Goal: Transaction & Acquisition: Register for event/course

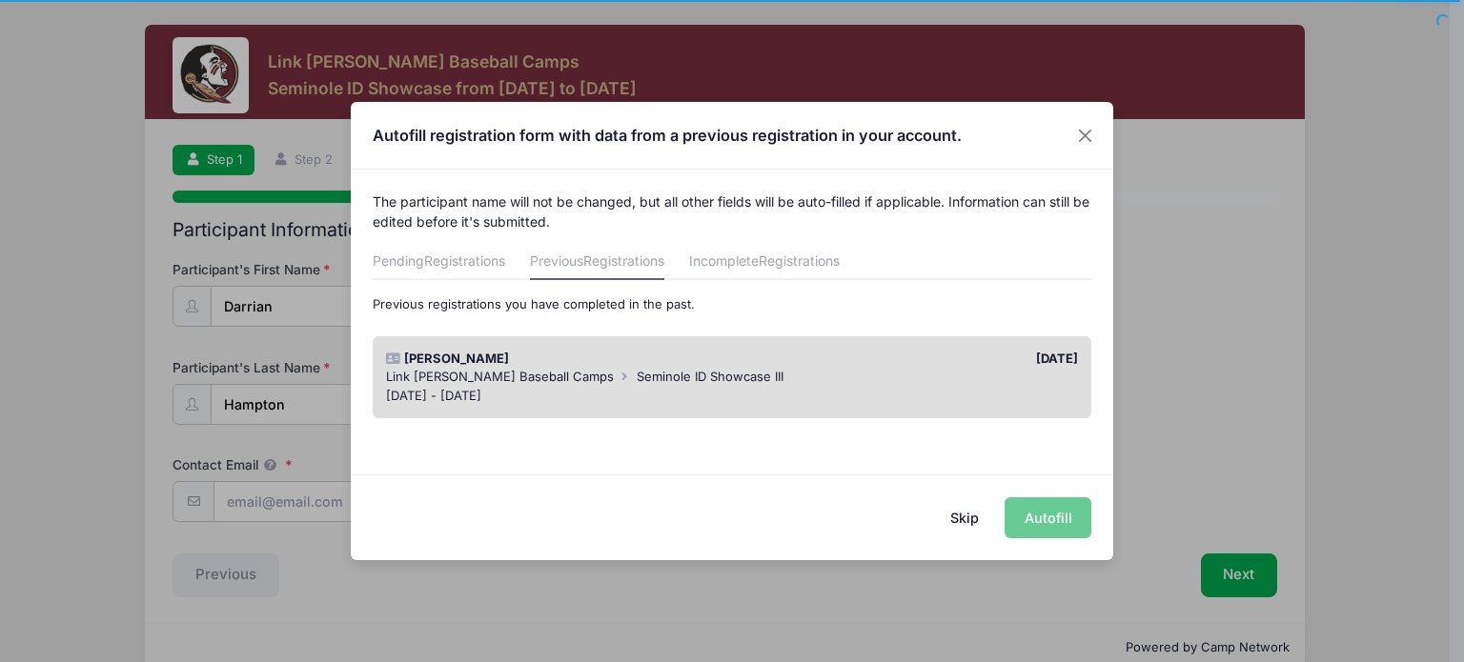
click at [1046, 521] on div "Skip Autofill" at bounding box center [732, 517] width 762 height 85
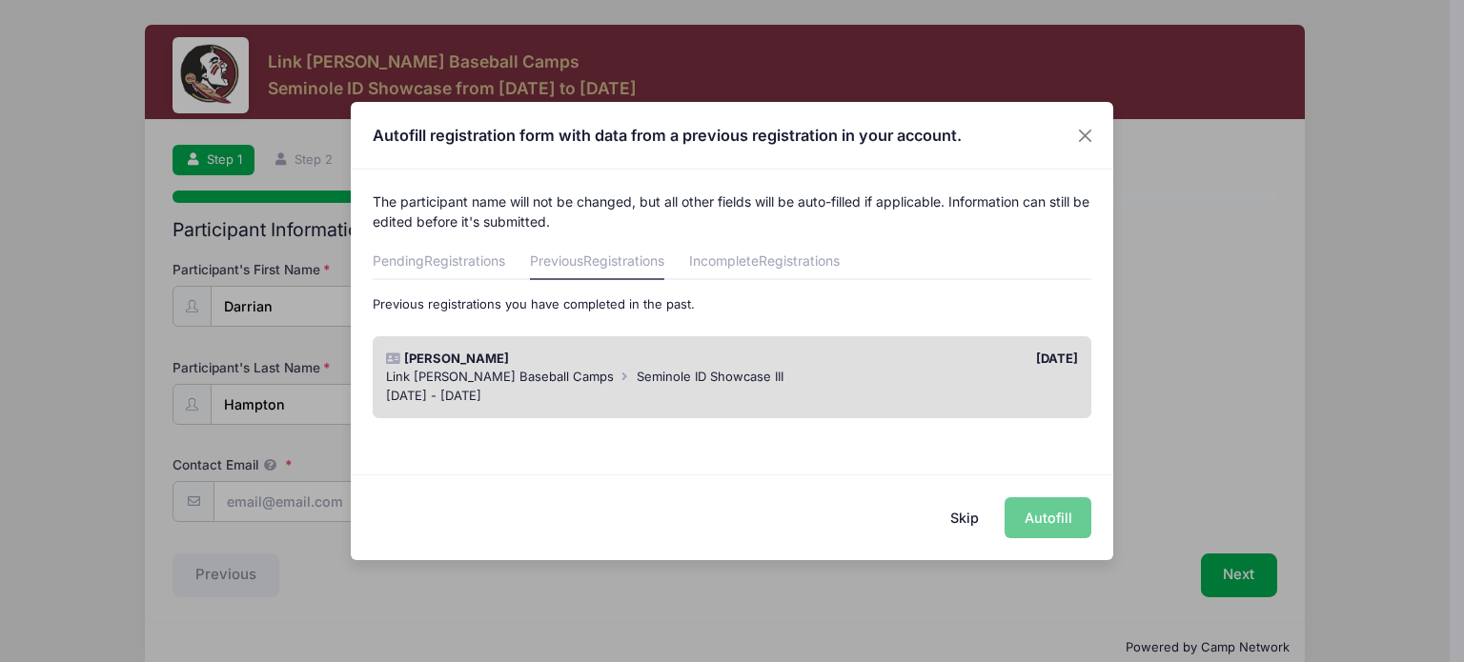
click at [1056, 518] on div "Skip Autofill" at bounding box center [732, 517] width 762 height 85
click at [850, 365] on div "08/14/2024" at bounding box center [910, 359] width 356 height 19
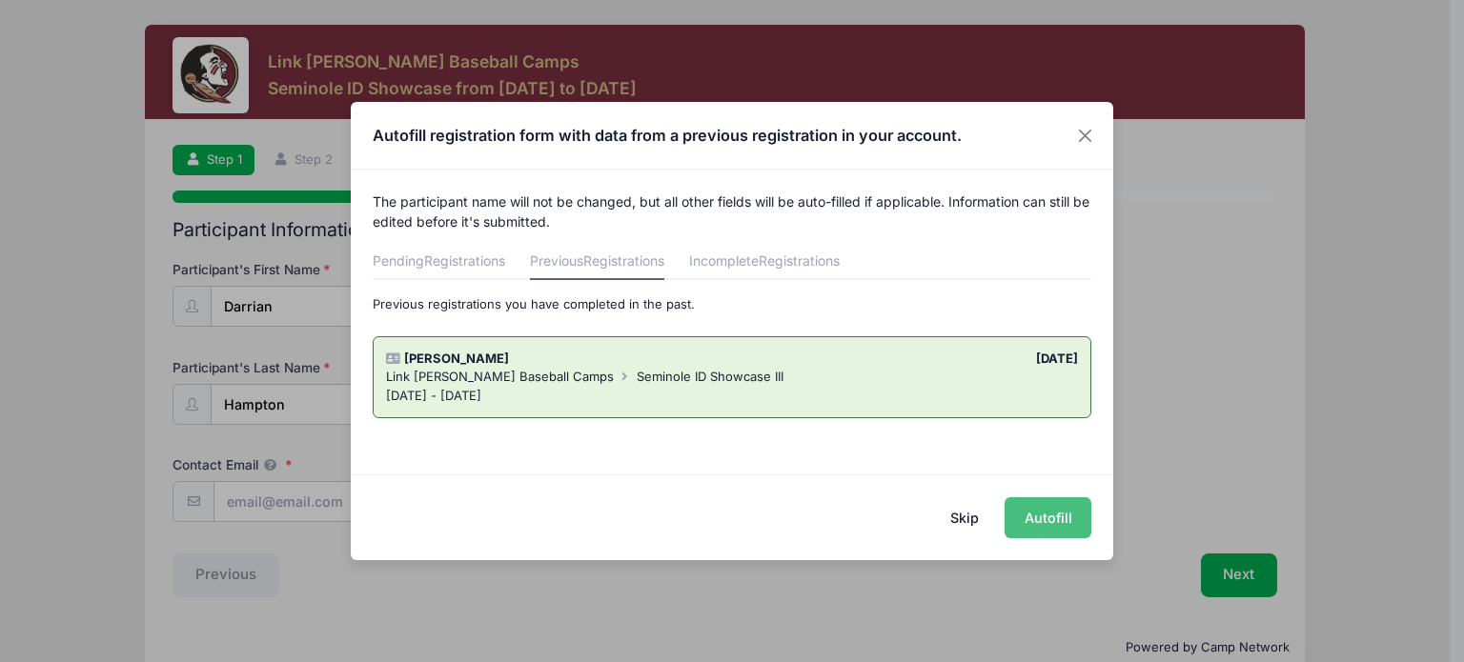
click at [1064, 509] on button "Autofill" at bounding box center [1048, 518] width 87 height 41
type input "aysun405@yahoo.com"
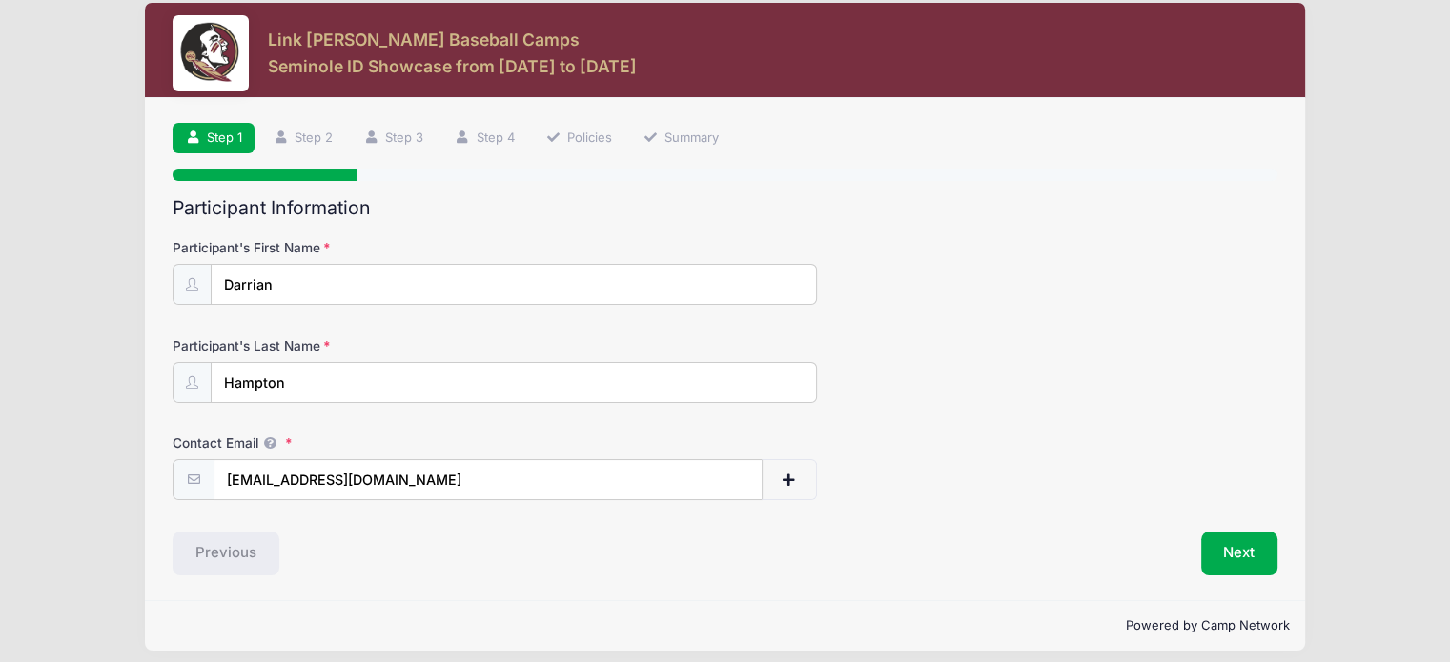
scroll to position [32, 0]
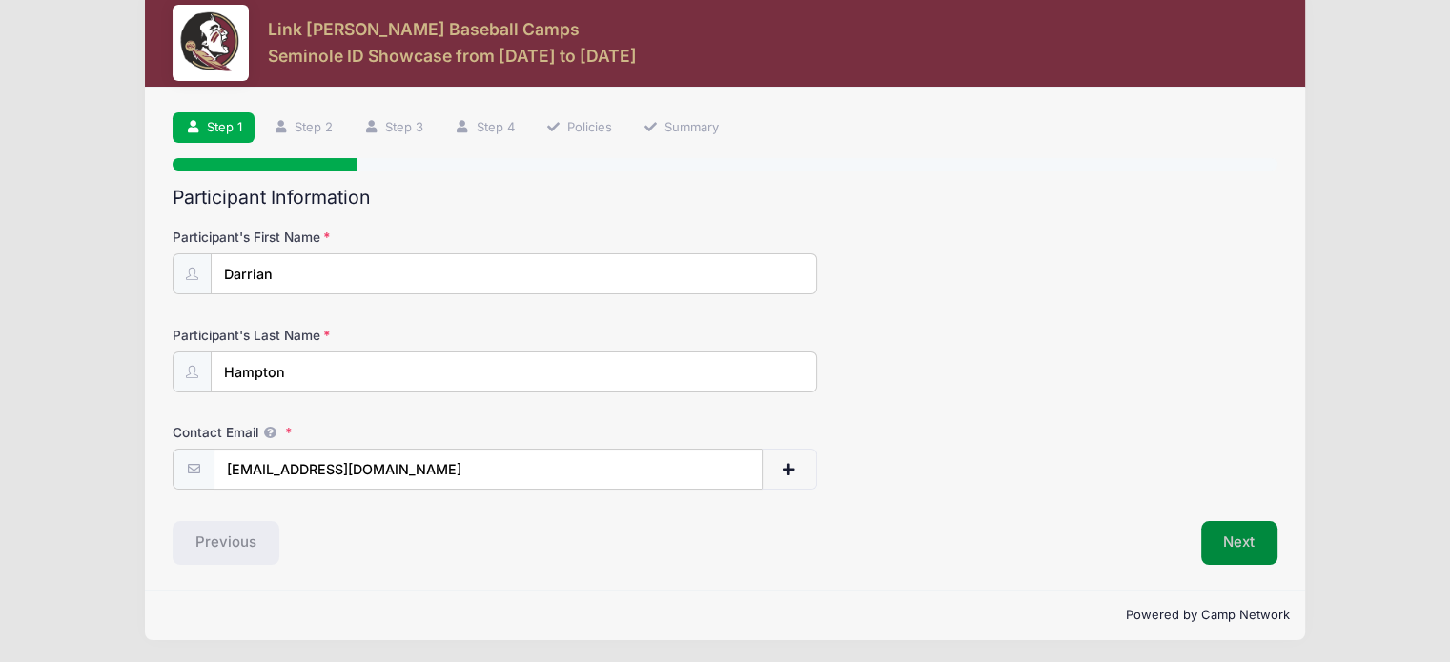
click at [1249, 540] on button "Next" at bounding box center [1239, 543] width 77 height 44
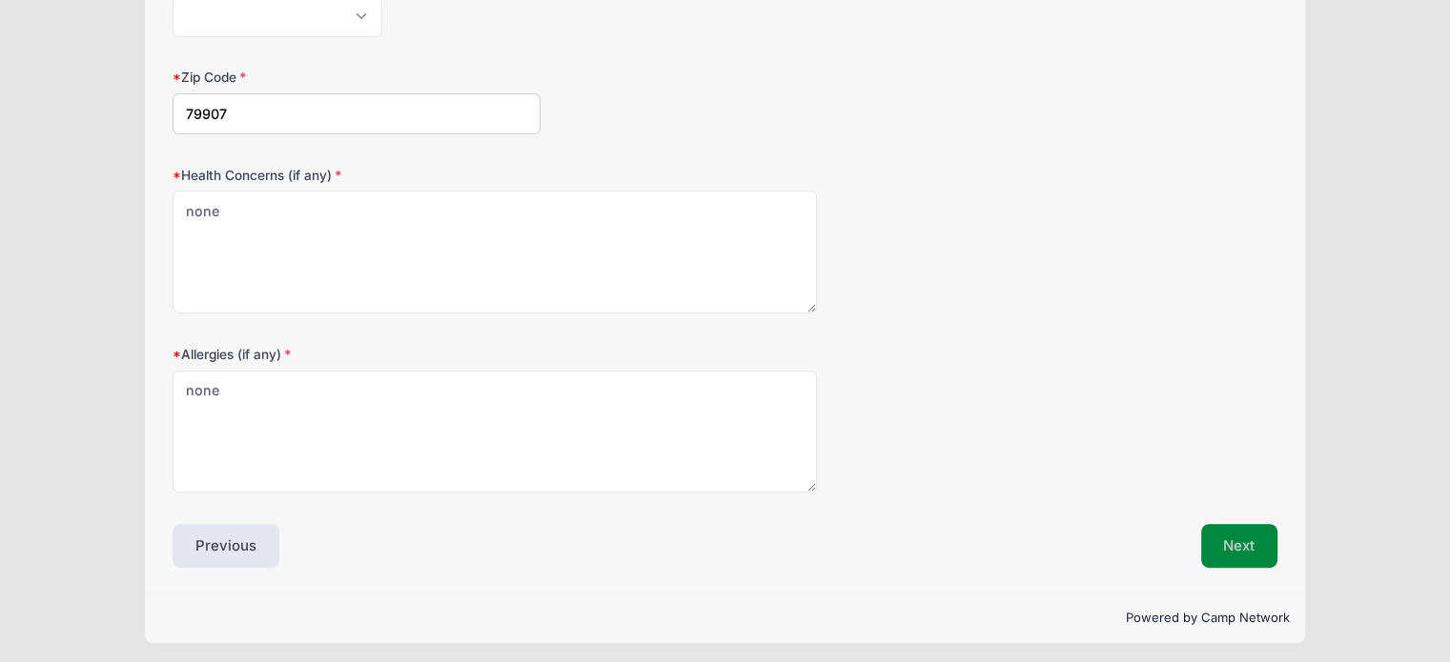
scroll to position [585, 0]
click at [1245, 534] on button "Next" at bounding box center [1239, 544] width 77 height 44
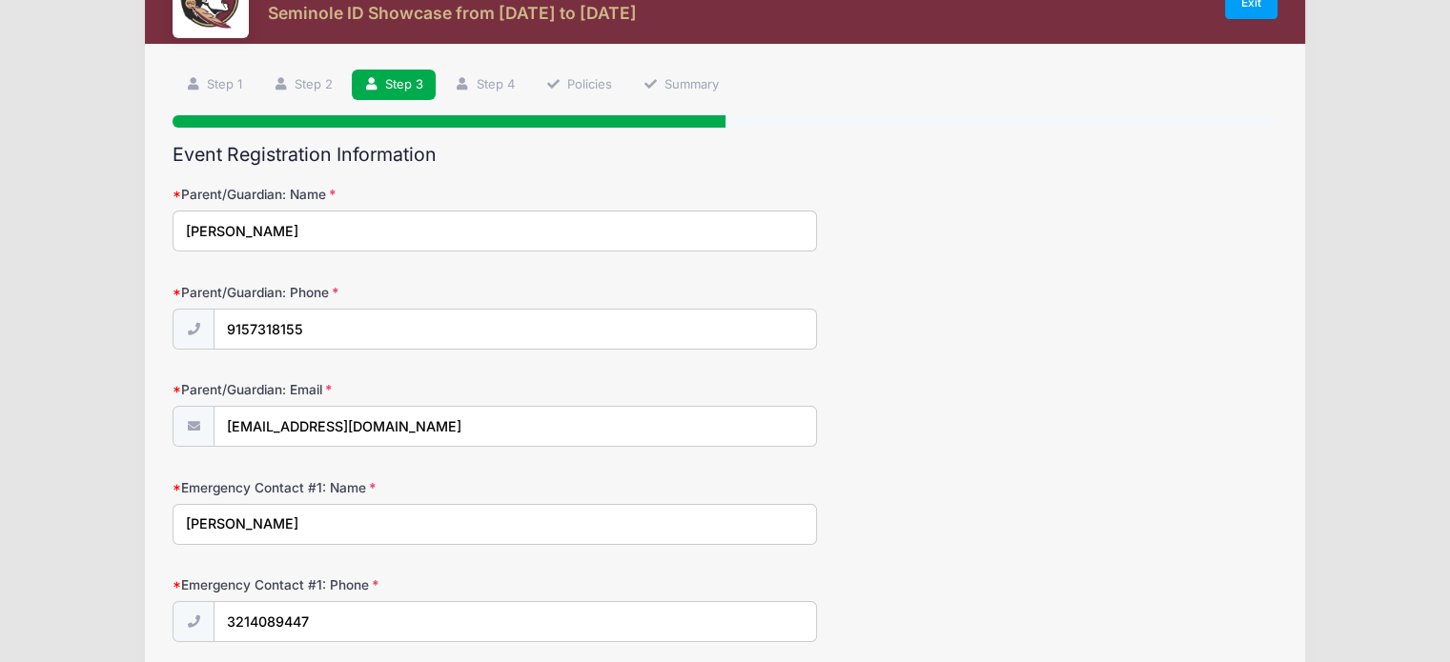
scroll to position [95, 0]
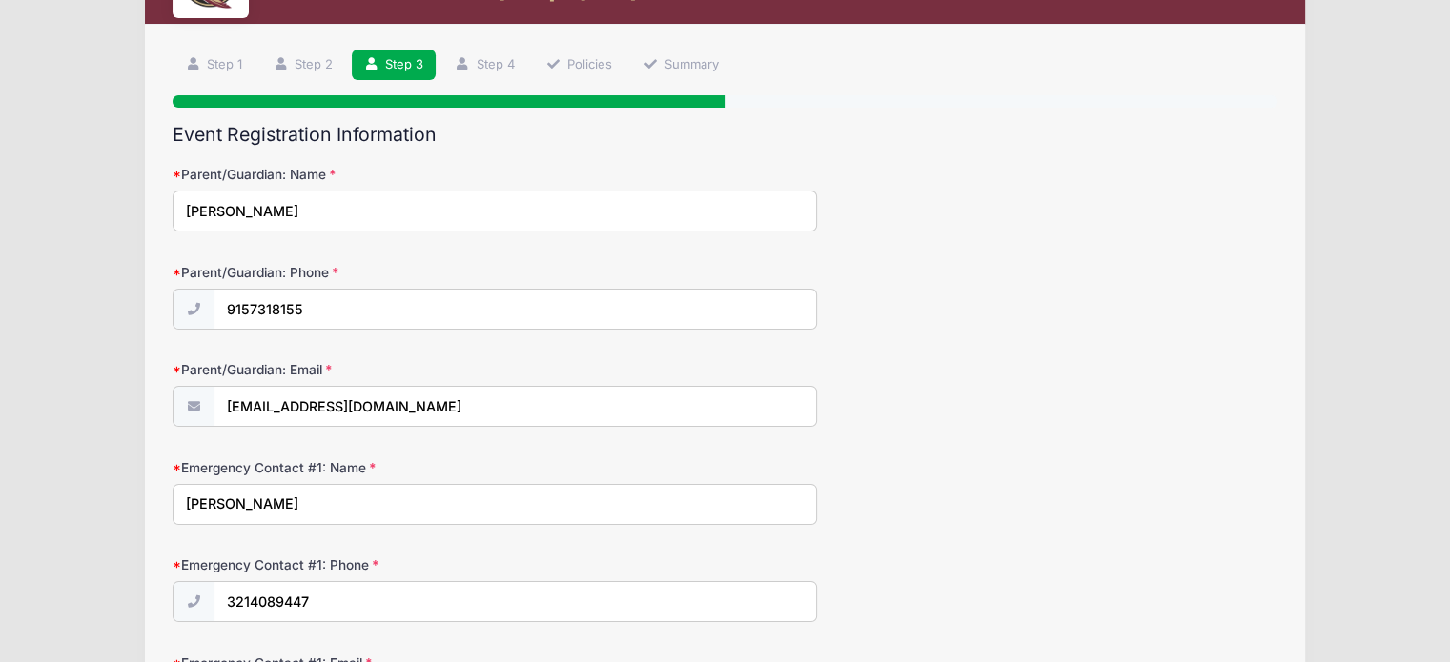
drag, startPoint x: 297, startPoint y: 497, endPoint x: 92, endPoint y: 443, distance: 211.8
type input "Marina Robledo"
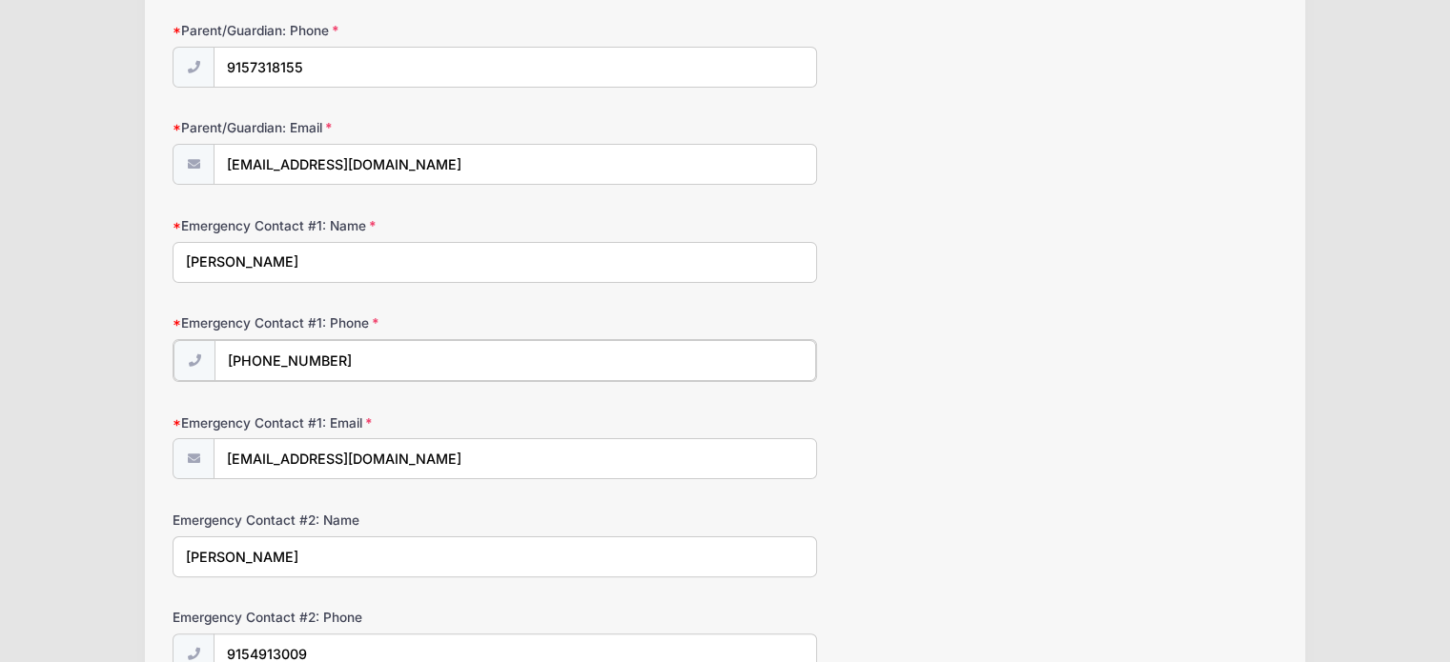
scroll to position [381, 0]
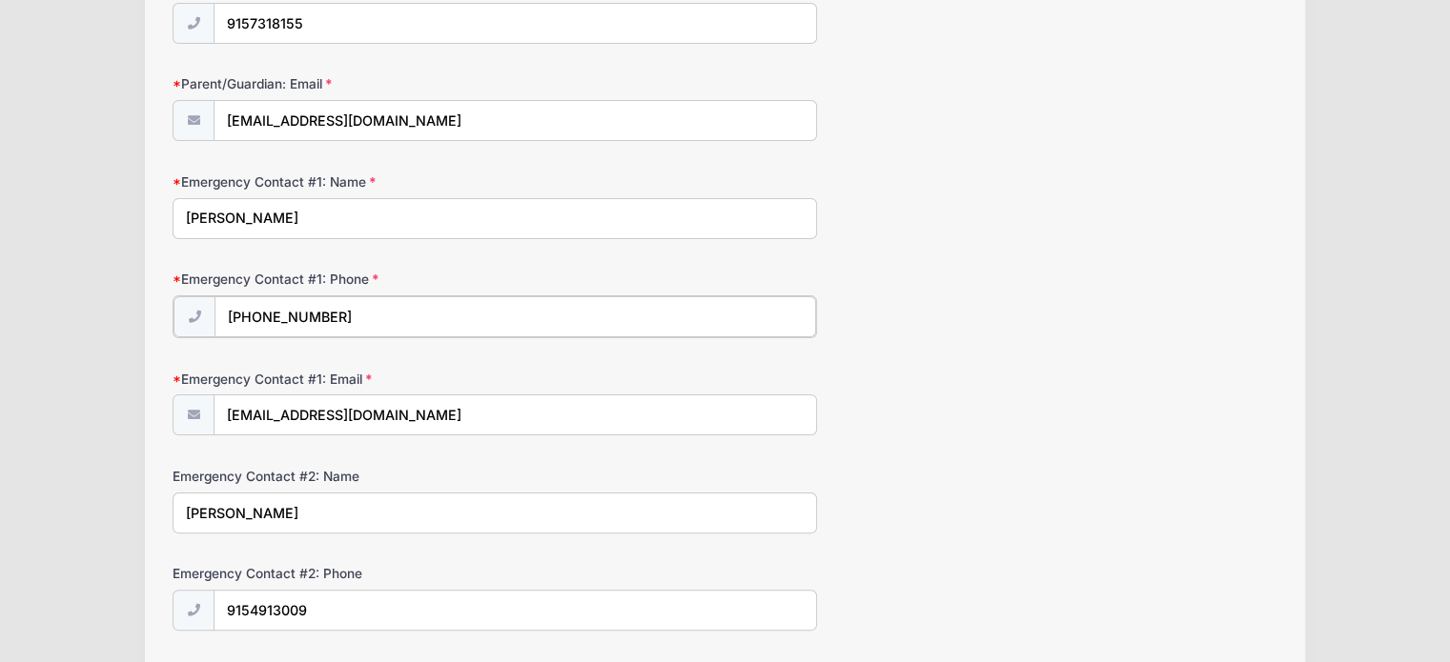
type input "(915) 491-3009"
drag, startPoint x: 468, startPoint y: 422, endPoint x: 156, endPoint y: 411, distance: 311.9
click at [156, 412] on div "Step 3 /7 Step 1 Step 2 Step 3 Step 4 Policies Summary Participant Information …" at bounding box center [725, 629] width 1161 height 1780
type input "aysun405@yahoo.com"
drag, startPoint x: 234, startPoint y: 511, endPoint x: 77, endPoint y: 522, distance: 157.7
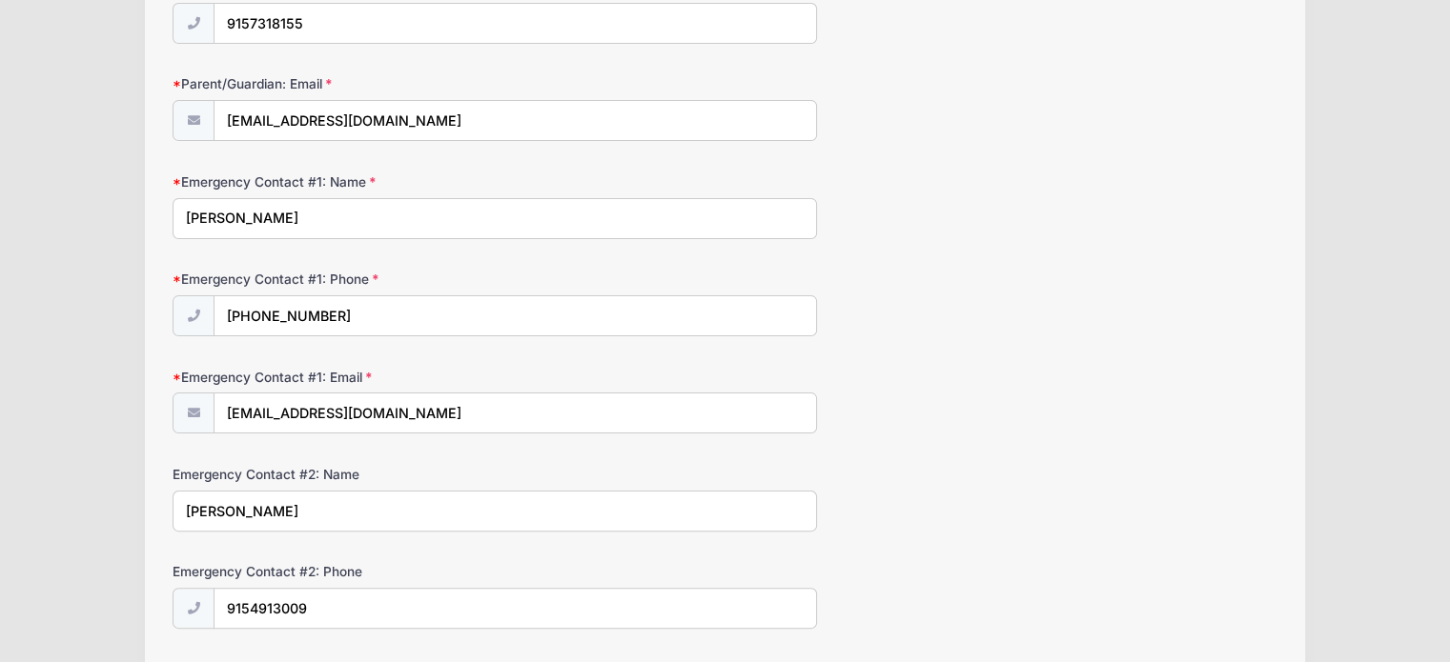
click at [77, 522] on div "Link Jarrett Baseball Camps Seminole ID Showcase from 01/17 to 01/17/2026 Exit …" at bounding box center [725, 605] width 1393 height 1973
type input "Pablo Robledo"
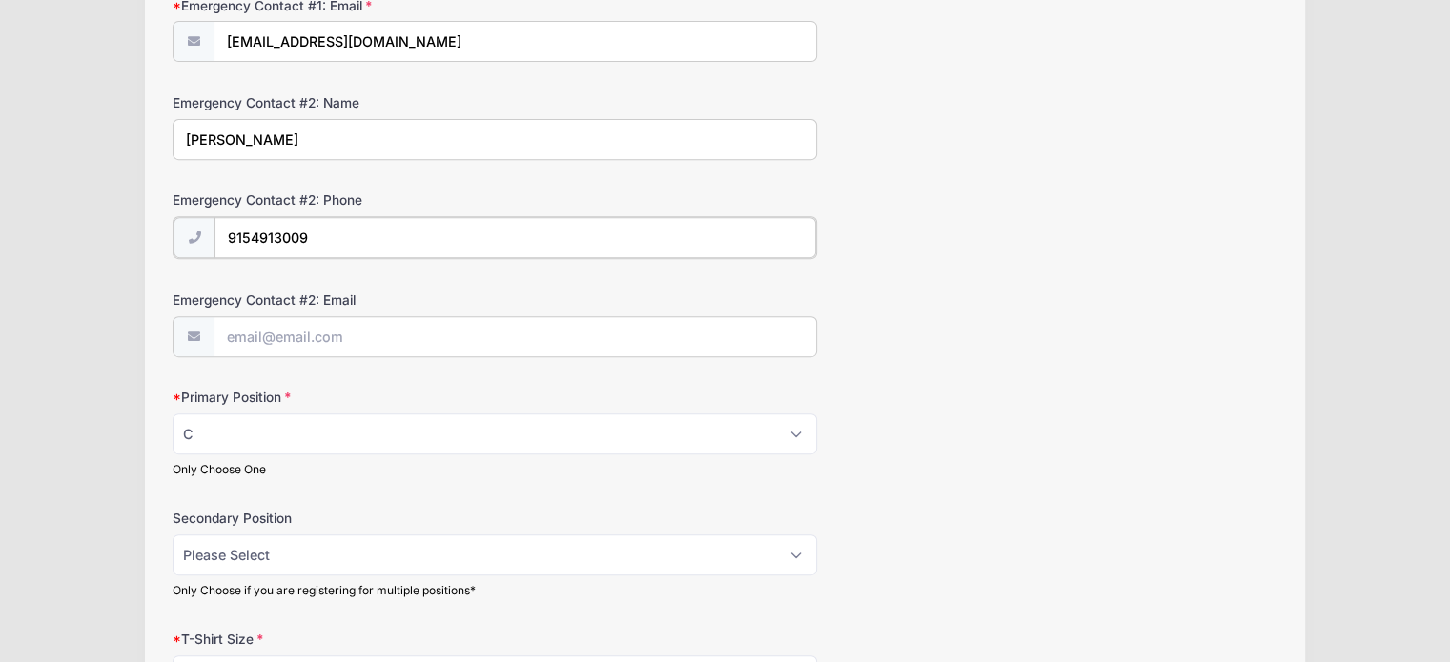
drag, startPoint x: 325, startPoint y: 232, endPoint x: 201, endPoint y: 233, distance: 123.9
click at [201, 233] on div "9154913009" at bounding box center [495, 237] width 644 height 43
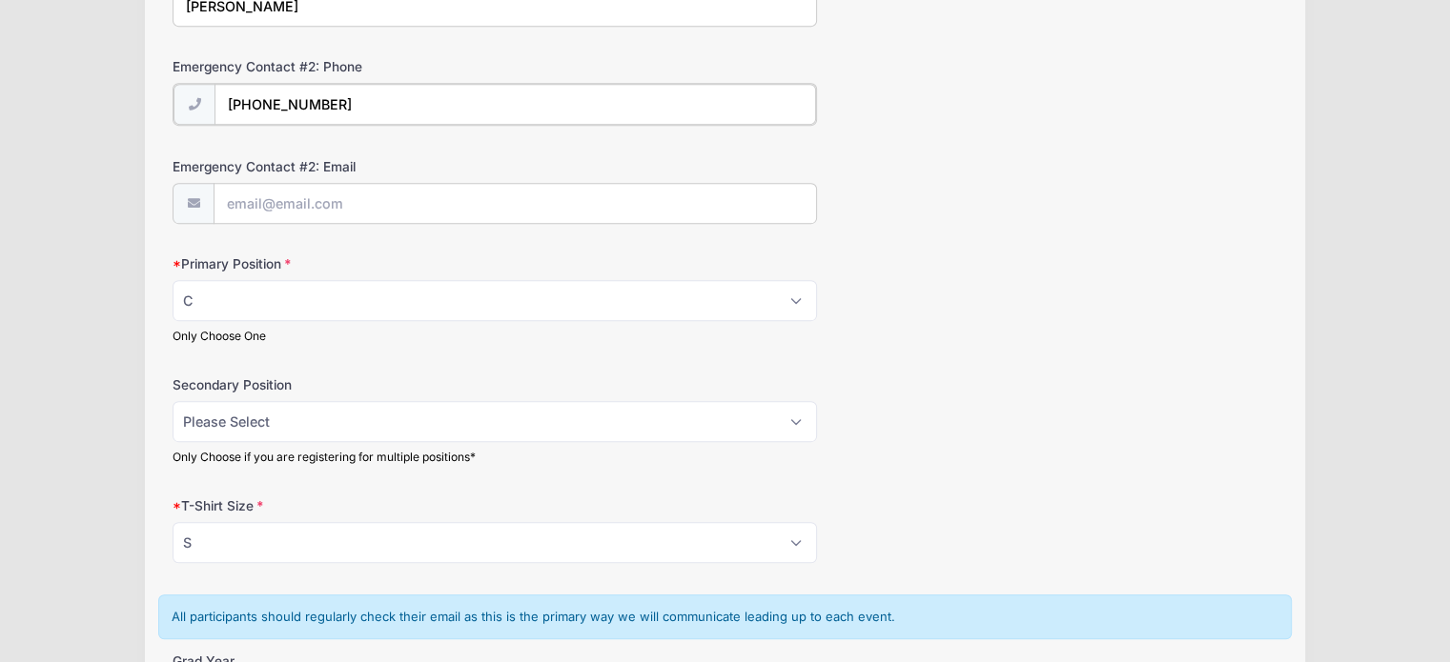
scroll to position [944, 0]
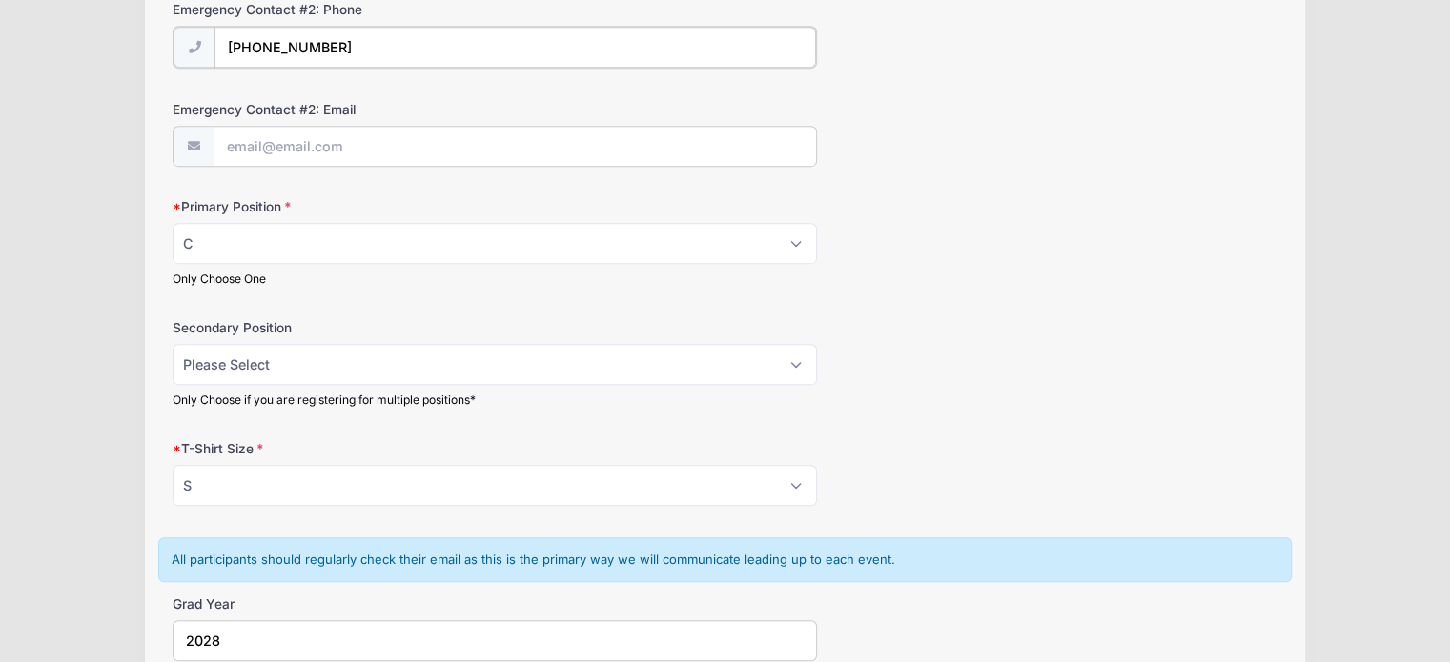
type input "(915) 491-2826"
click at [433, 299] on form "Parent/Guardian: Name Erica Holguin Parent/Guardian: Phone 9157318155 Parent/Gu…" at bounding box center [725, 85] width 1105 height 1537
click at [316, 490] on select "Please Select YS YM YL YXL S M L XL XXL" at bounding box center [495, 483] width 644 height 41
click at [173, 463] on select "Please Select YS YM YL YXL S M L XL XXL" at bounding box center [495, 483] width 644 height 41
click at [621, 470] on select "Please Select YS YM YL YXL S M L XL XXL" at bounding box center [495, 483] width 644 height 41
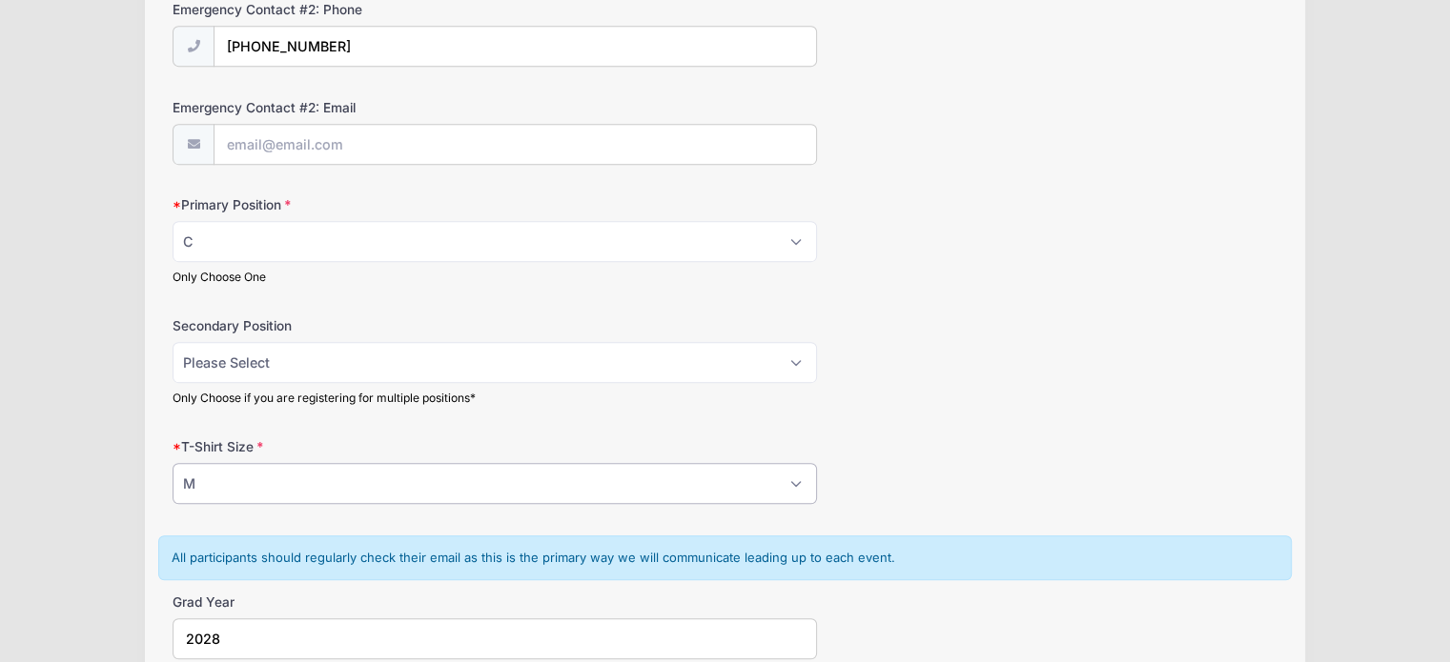
select select "S"
click at [173, 463] on select "Please Select YS YM YL YXL S M L XL XXL" at bounding box center [495, 483] width 644 height 41
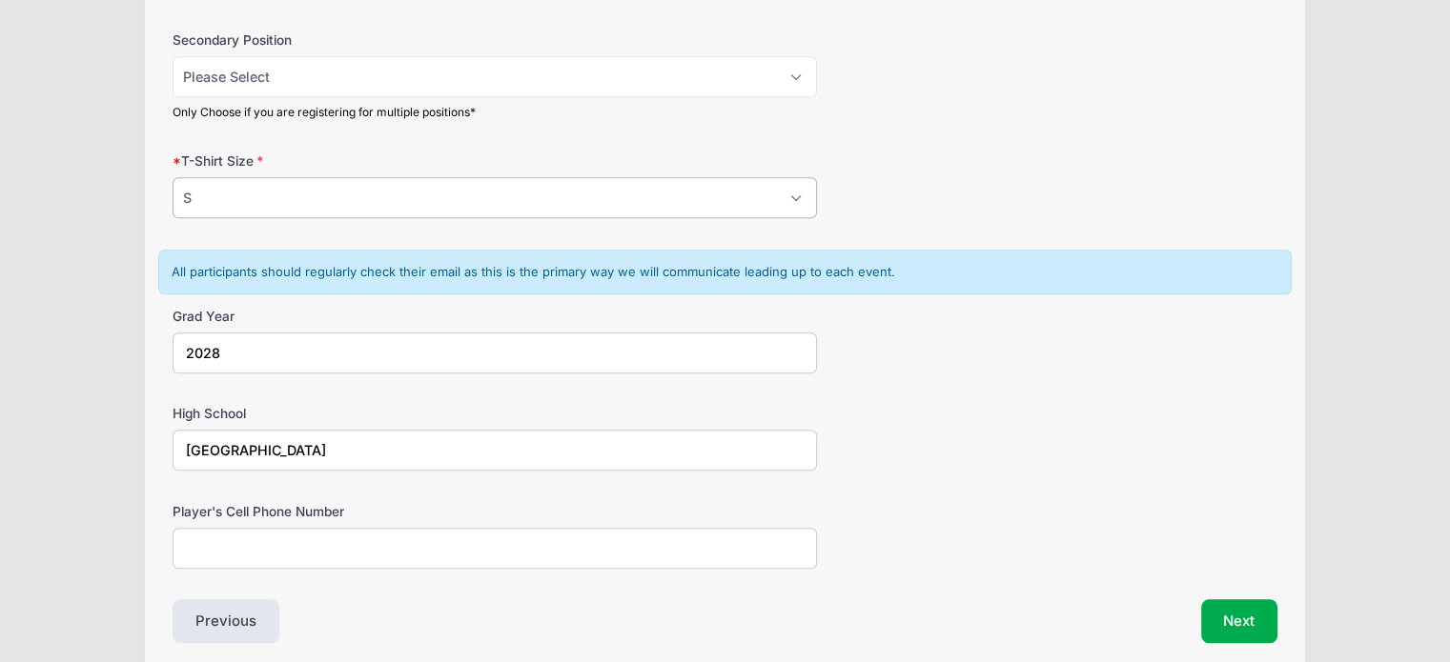
scroll to position [1304, 0]
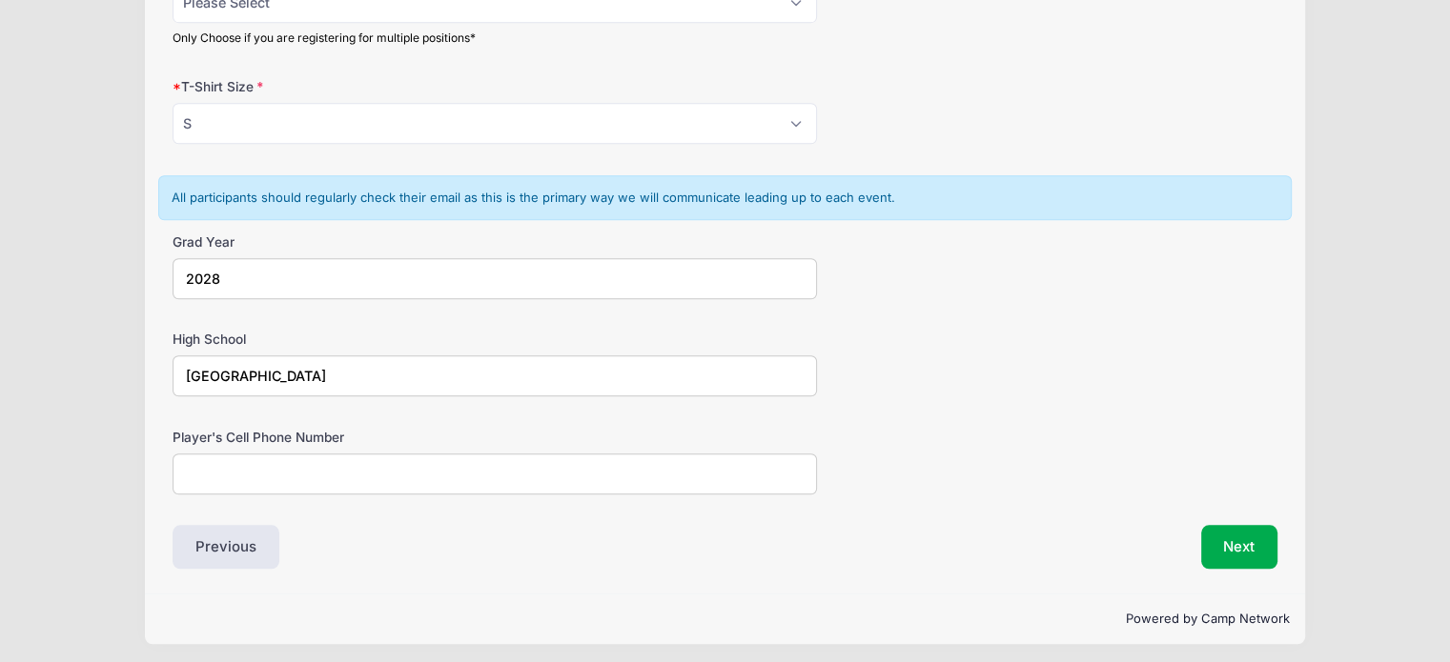
click at [492, 469] on input "Player's Cell Phone Number" at bounding box center [495, 474] width 644 height 41
type input "9154431699"
click at [418, 530] on div "Previous" at bounding box center [443, 547] width 561 height 44
click at [1240, 548] on button "Next" at bounding box center [1239, 547] width 77 height 44
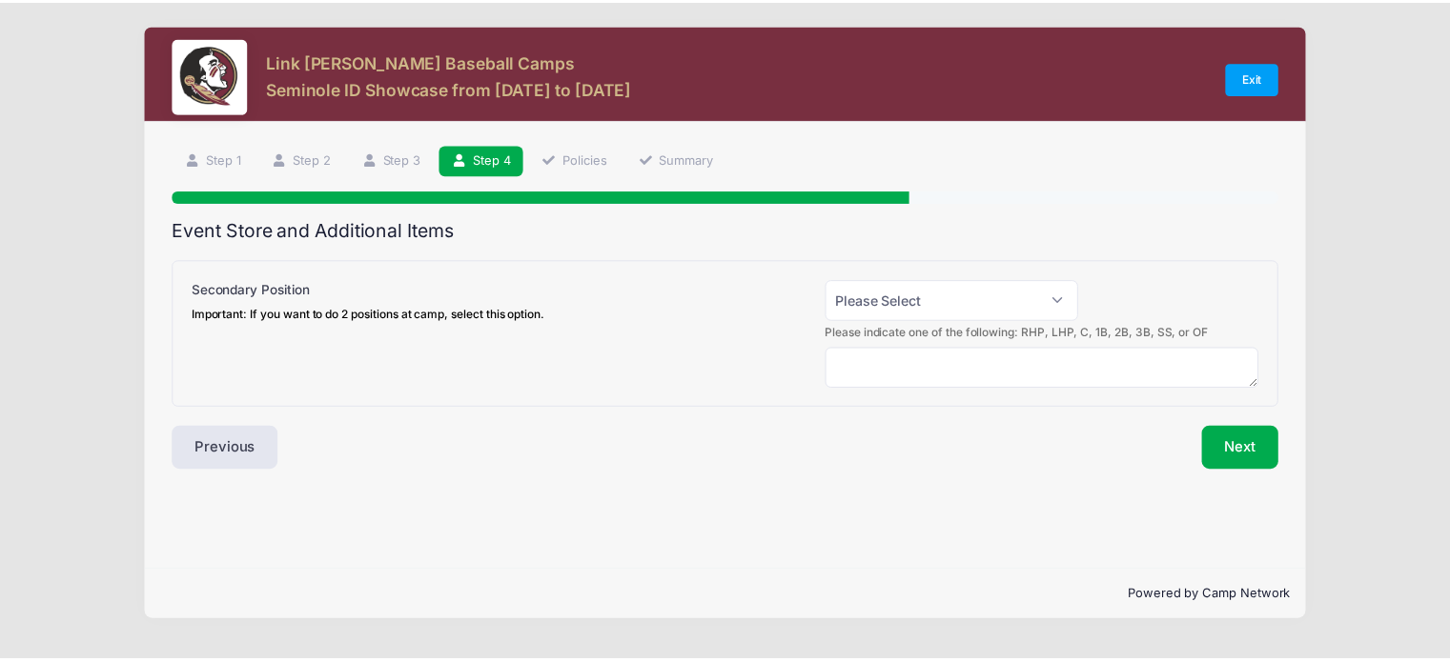
scroll to position [0, 0]
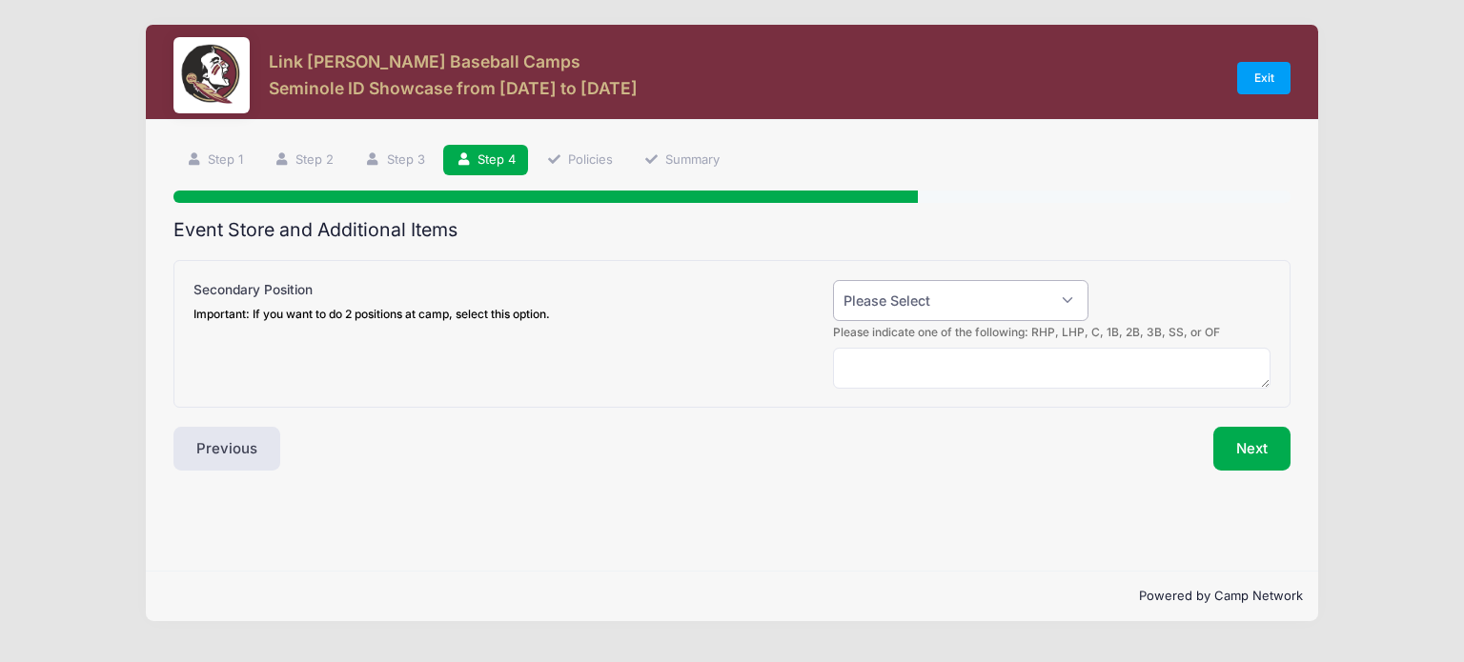
click at [933, 313] on select "Please Select Yes (+$50.00) No" at bounding box center [960, 300] width 255 height 41
select select "0"
click at [833, 280] on select "Please Select Yes (+$50.00) No" at bounding box center [960, 300] width 255 height 41
click at [1247, 452] on button "Next" at bounding box center [1251, 449] width 77 height 44
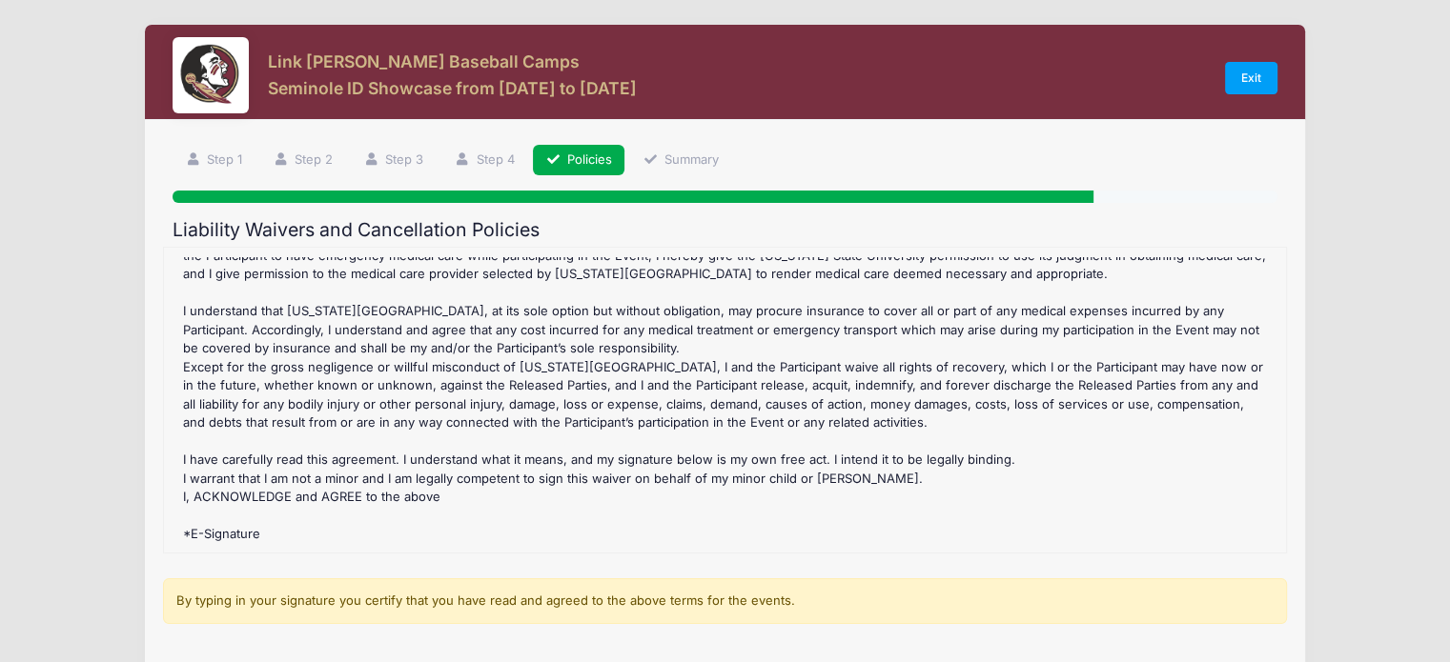
scroll to position [263, 0]
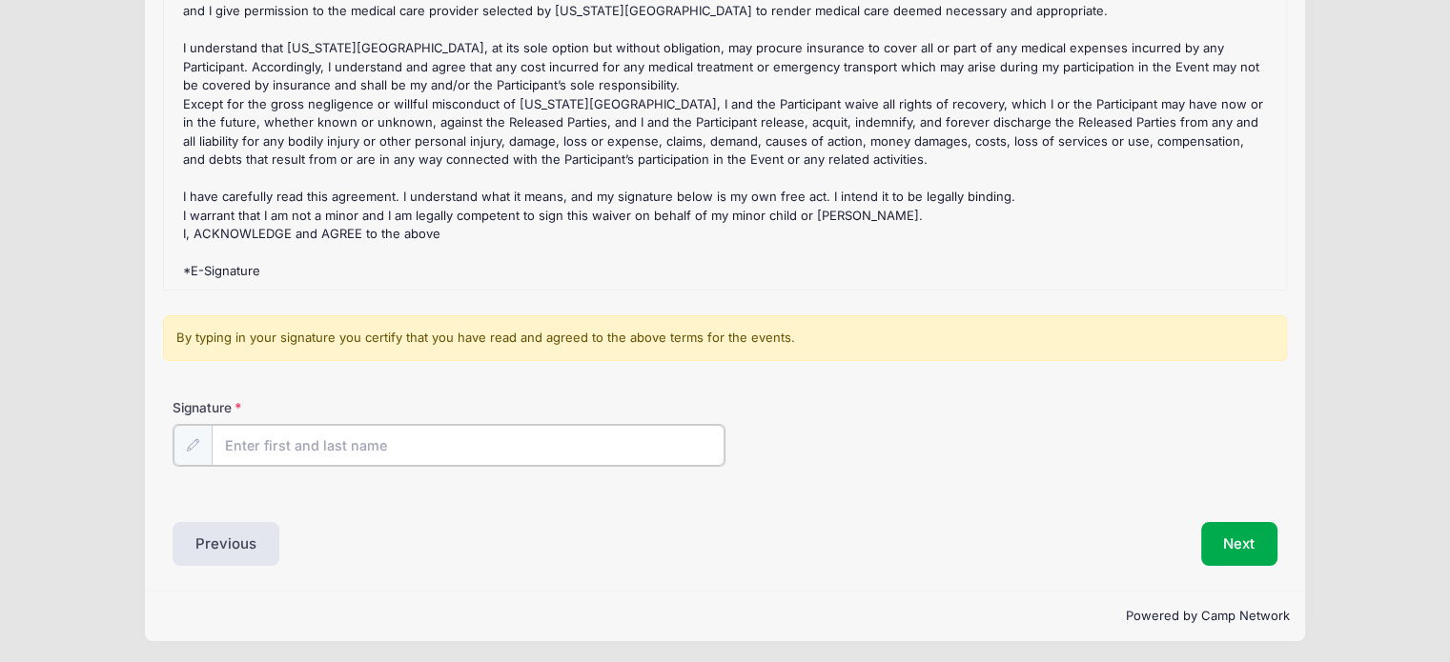
click at [282, 439] on input "Signature" at bounding box center [468, 445] width 513 height 41
type input "[PERSON_NAME]"
click at [1258, 548] on button "Next" at bounding box center [1239, 542] width 77 height 44
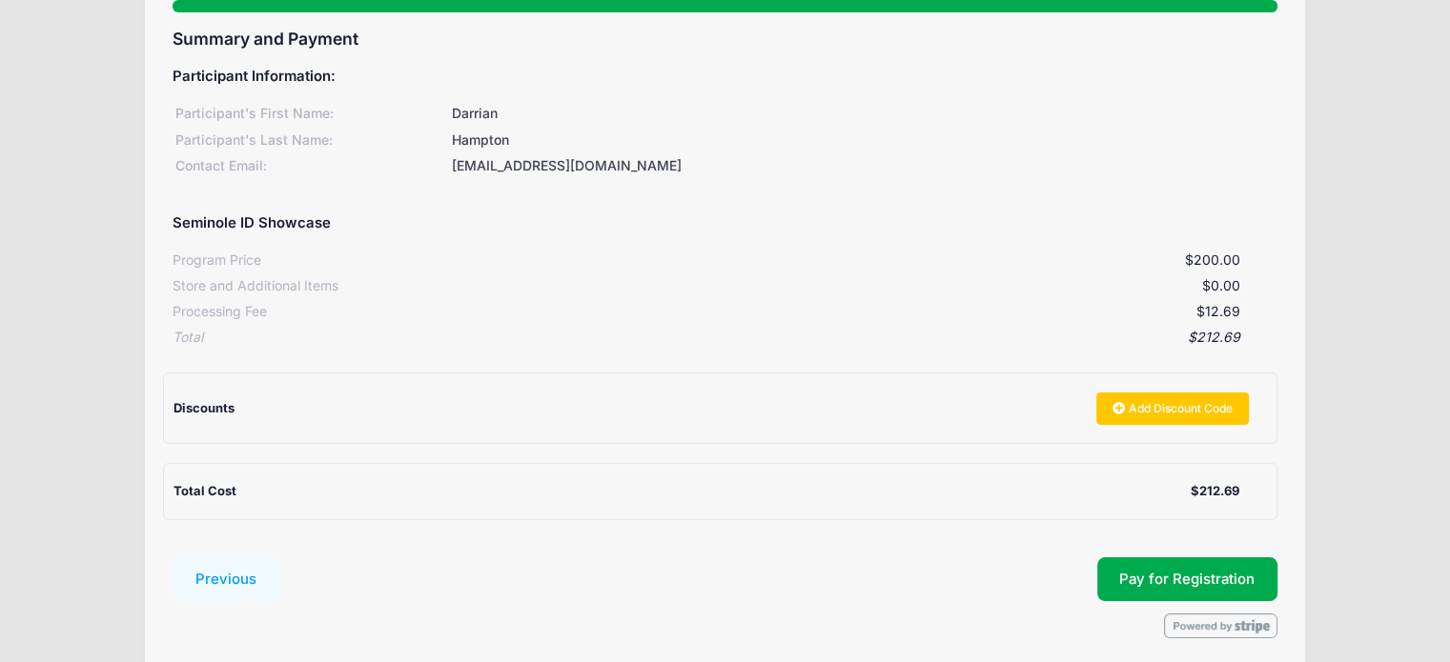
scroll to position [265, 0]
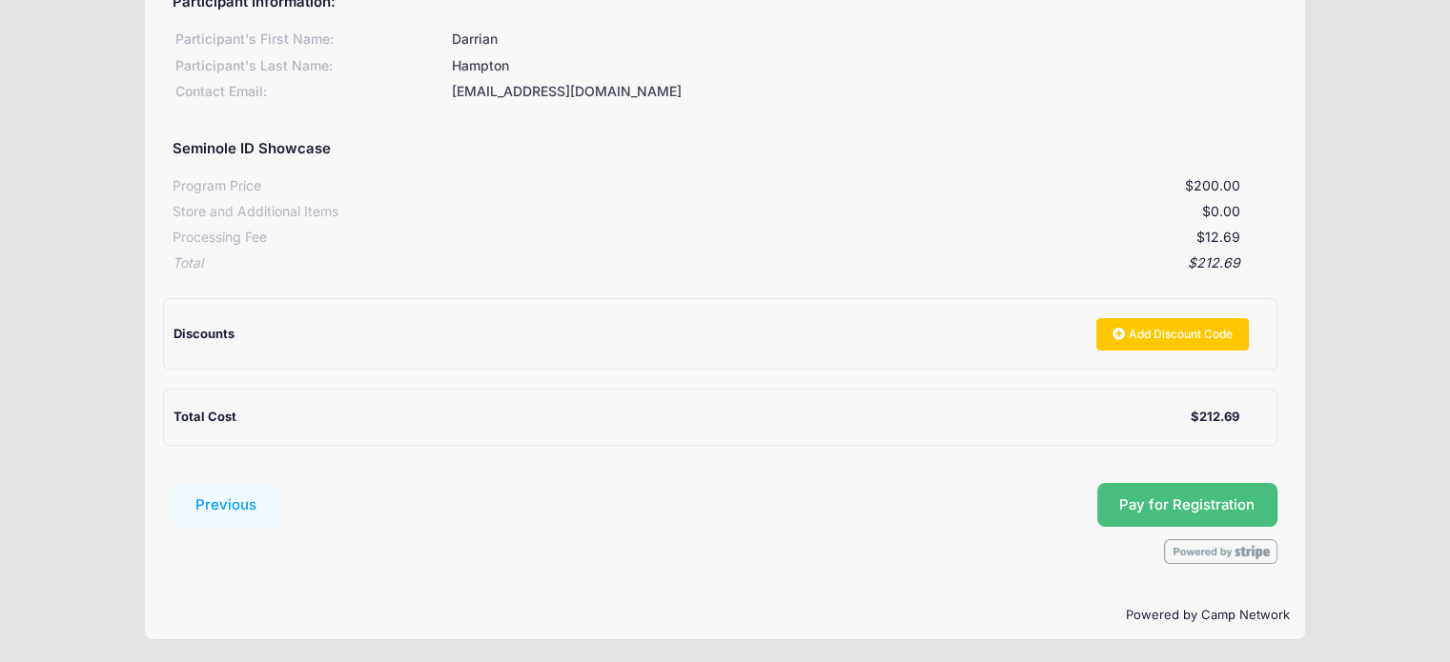
click at [1161, 514] on button "Pay for Registration" at bounding box center [1187, 505] width 181 height 44
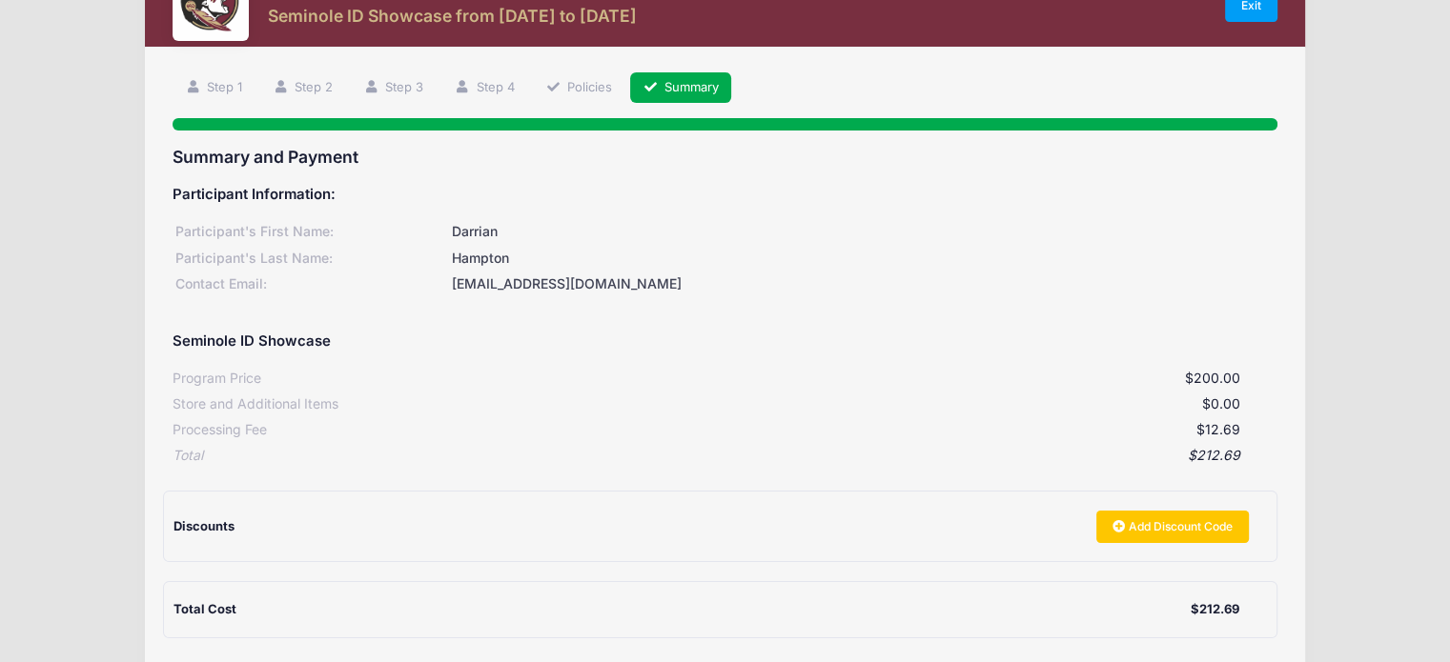
scroll to position [0, 0]
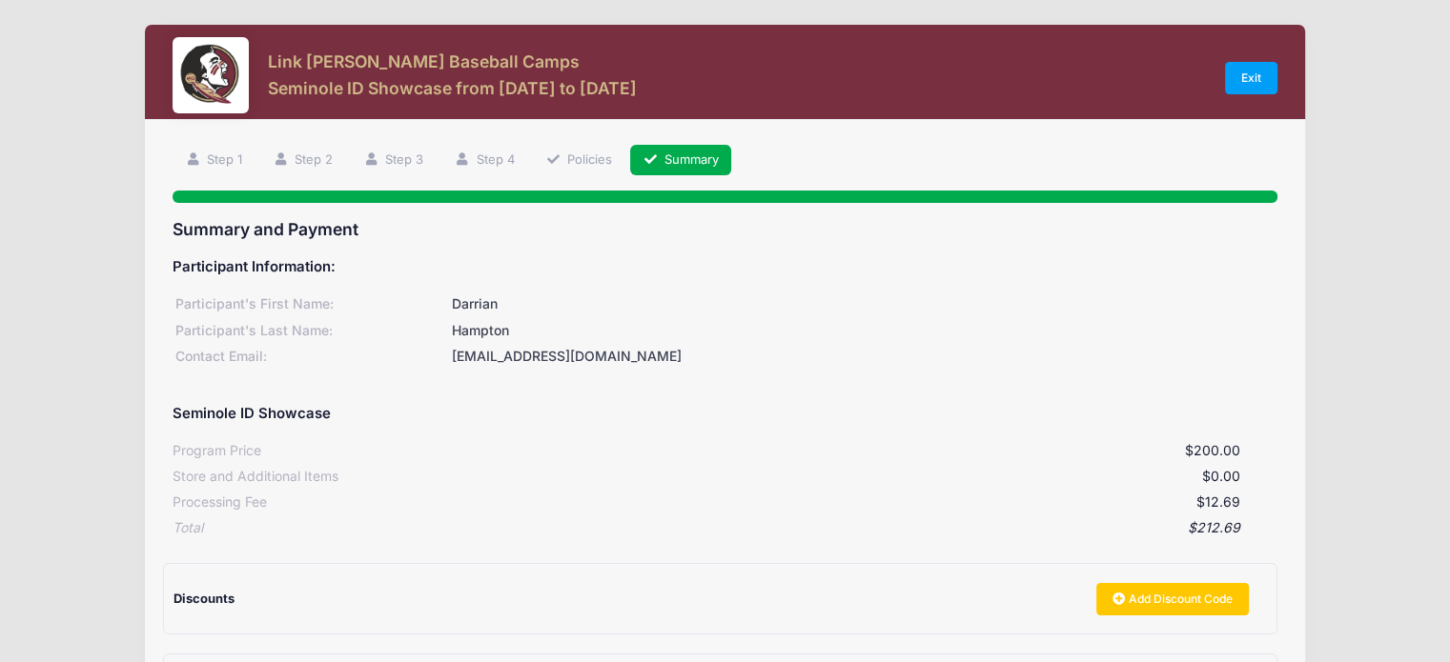
click at [690, 156] on link "Summary" at bounding box center [680, 160] width 101 height 31
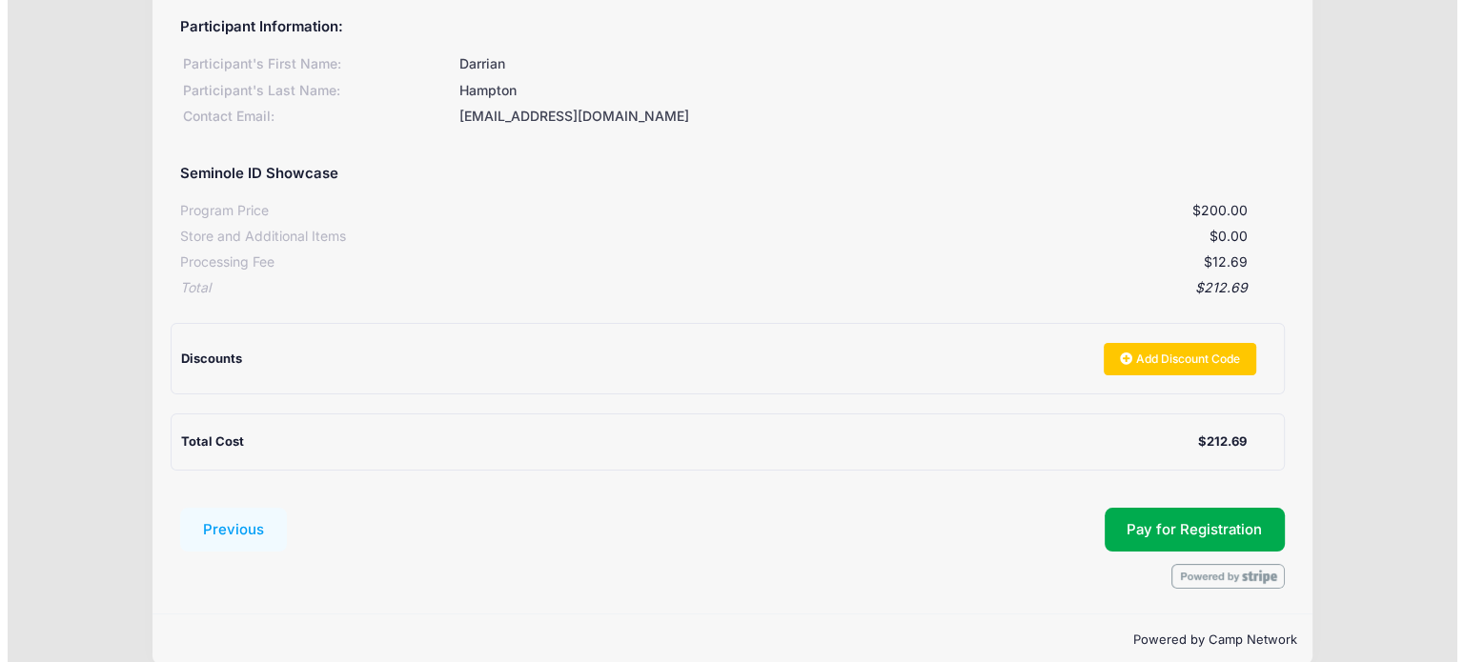
scroll to position [265, 0]
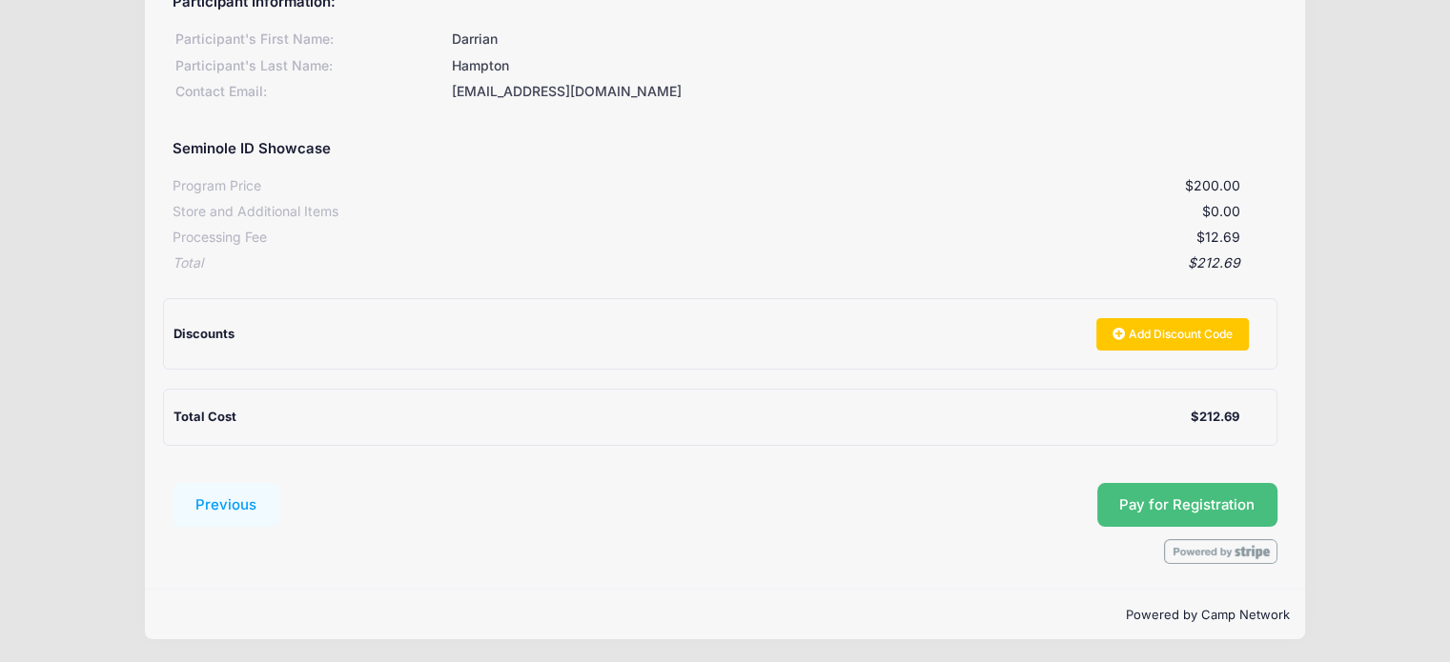
click at [1176, 507] on span "Pay for Registration" at bounding box center [1186, 505] width 135 height 17
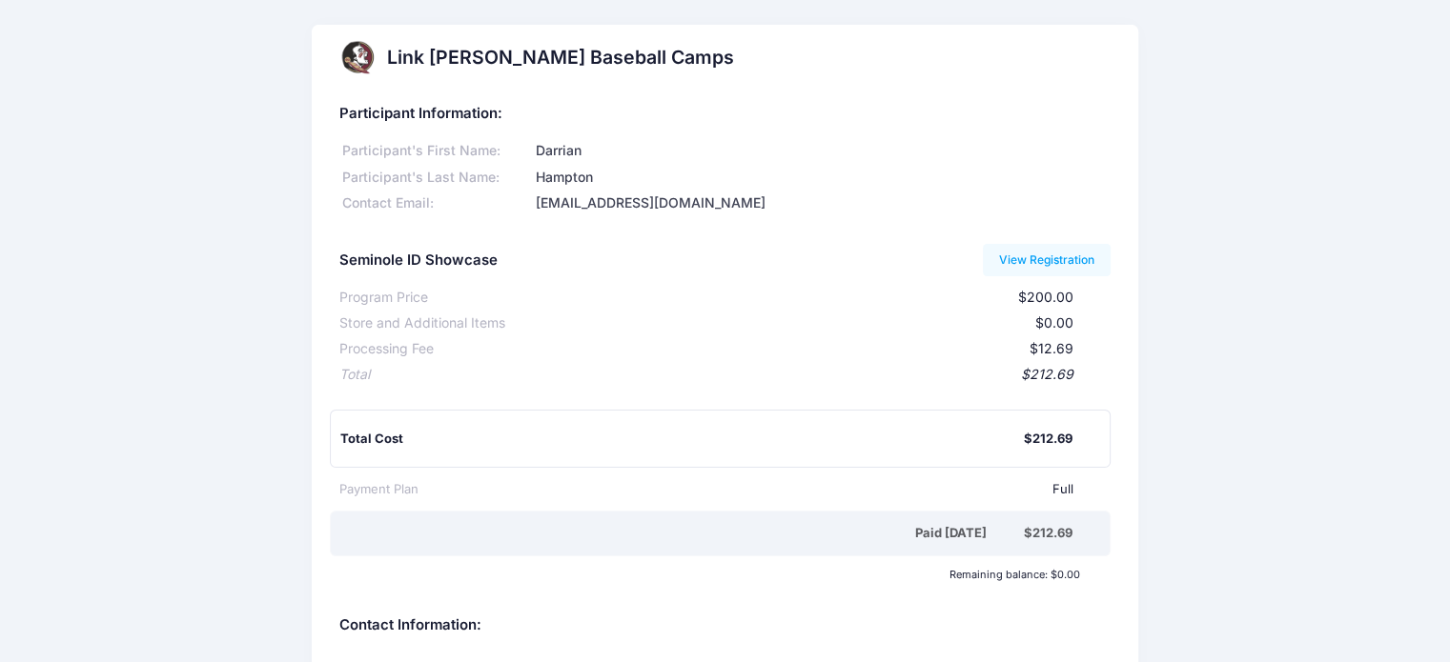
click at [516, 59] on h2 "Link [PERSON_NAME] Baseball Camps" at bounding box center [560, 58] width 347 height 22
click at [1066, 258] on link "View Registration" at bounding box center [1047, 260] width 129 height 32
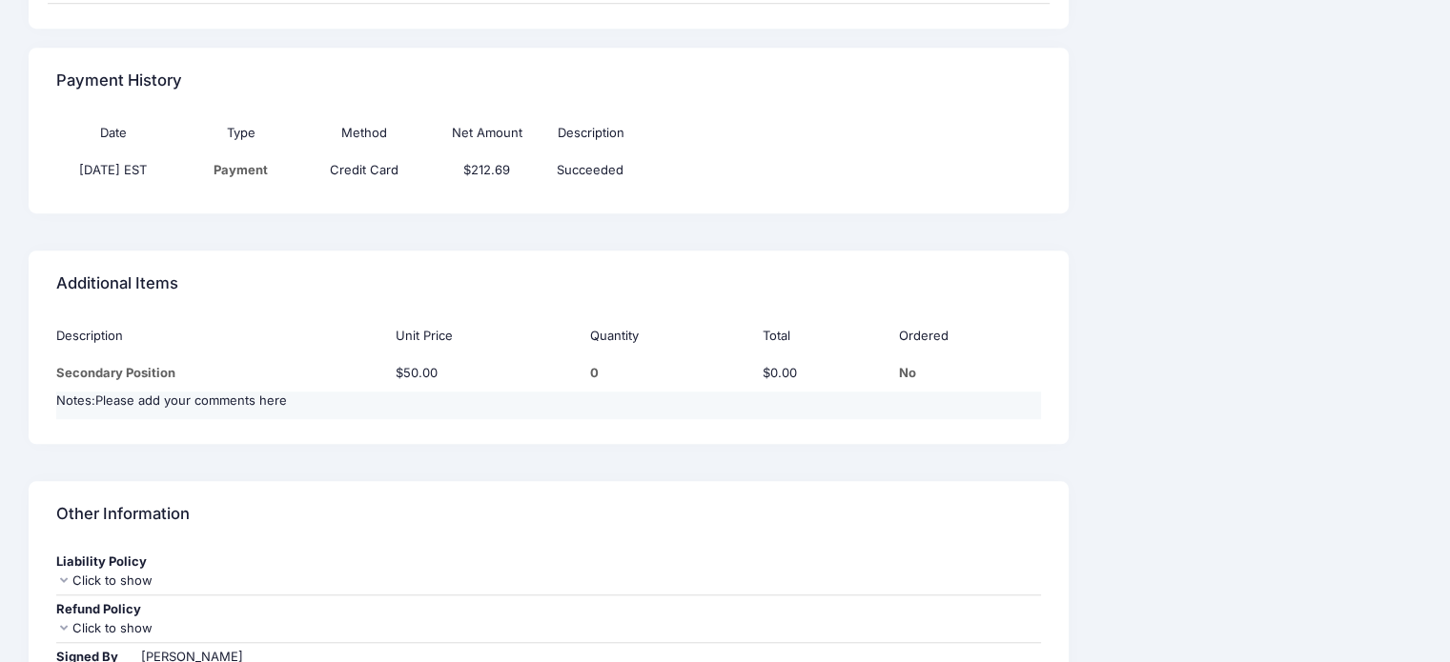
scroll to position [1601, 0]
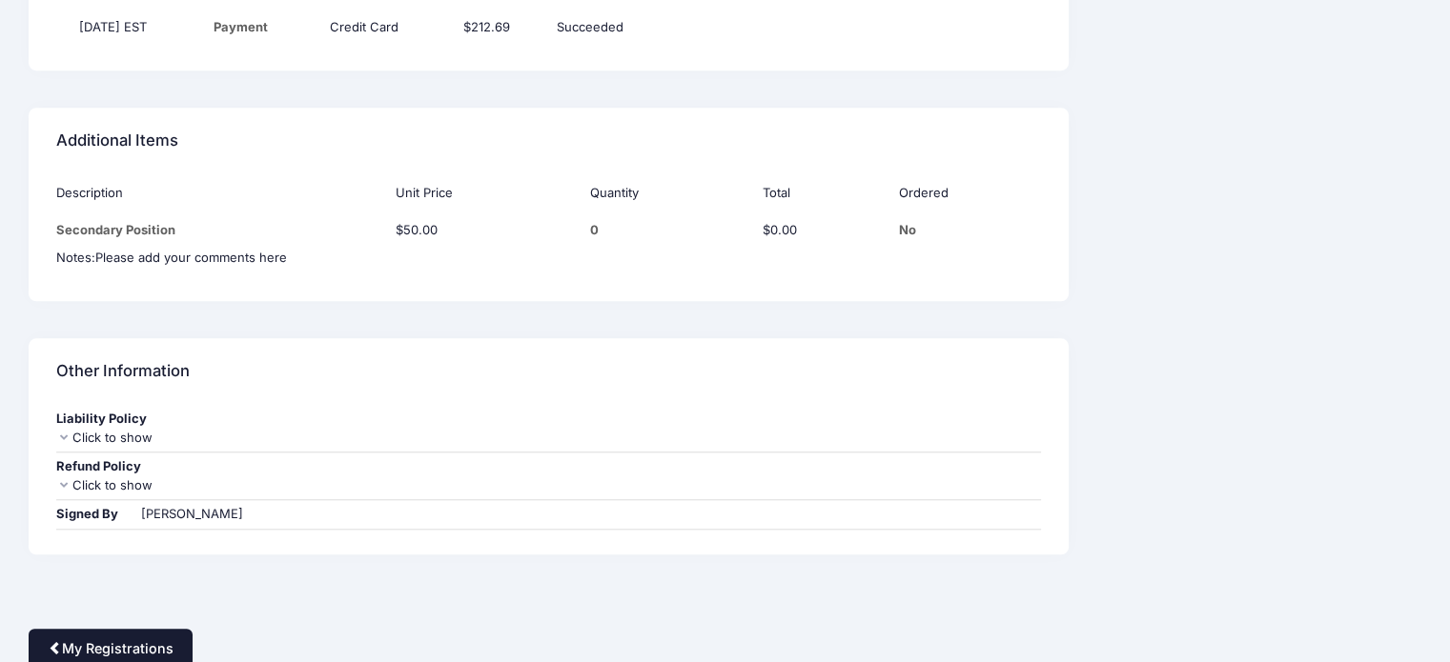
click at [92, 632] on link "My Registrations" at bounding box center [111, 649] width 164 height 41
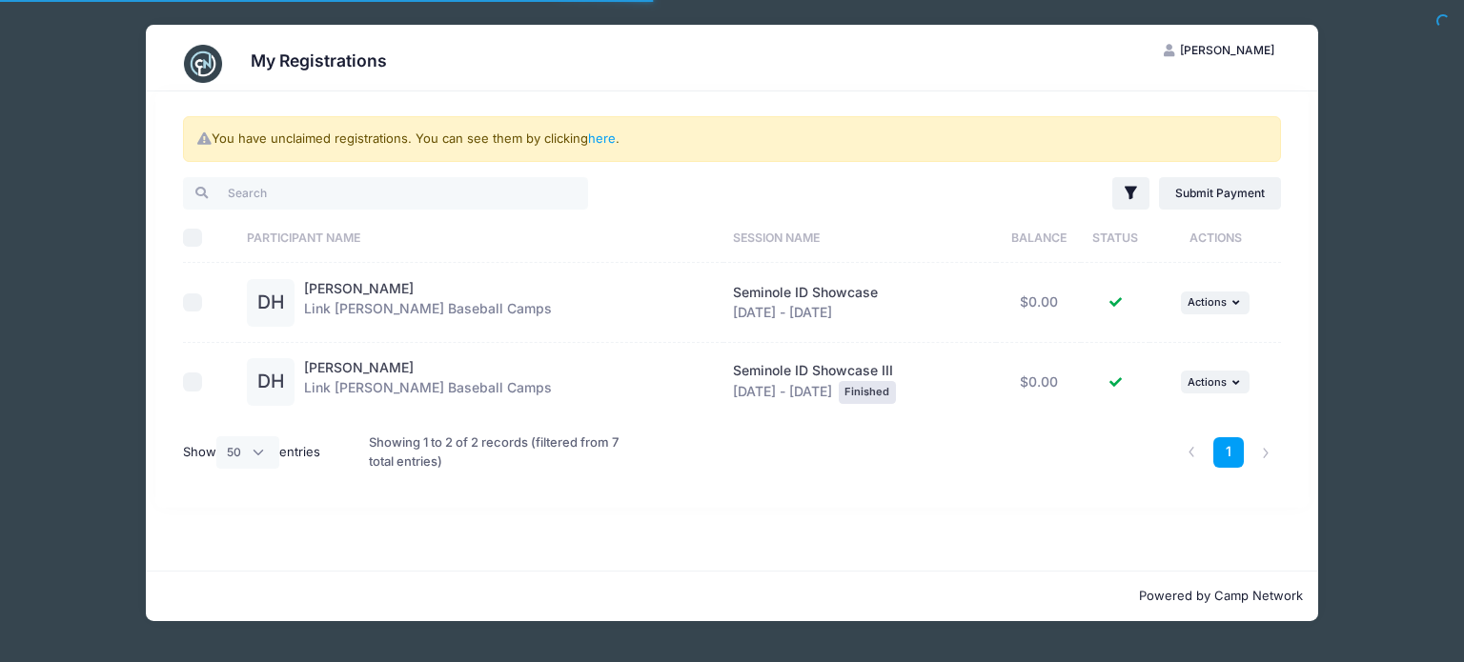
select select "50"
click at [607, 138] on link "here" at bounding box center [602, 138] width 28 height 15
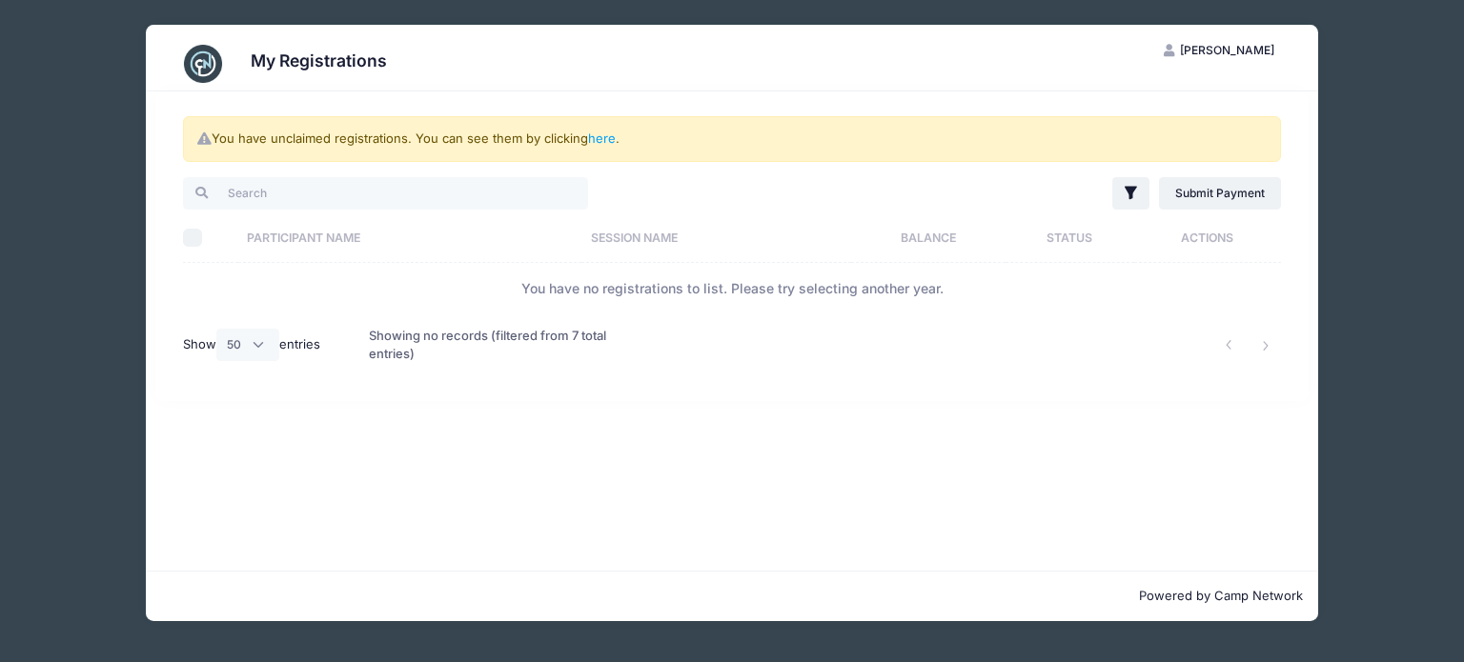
click at [309, 63] on h3 "My Registrations" at bounding box center [319, 61] width 136 height 20
click at [1218, 41] on button "EH Erica Holguin" at bounding box center [1219, 50] width 143 height 32
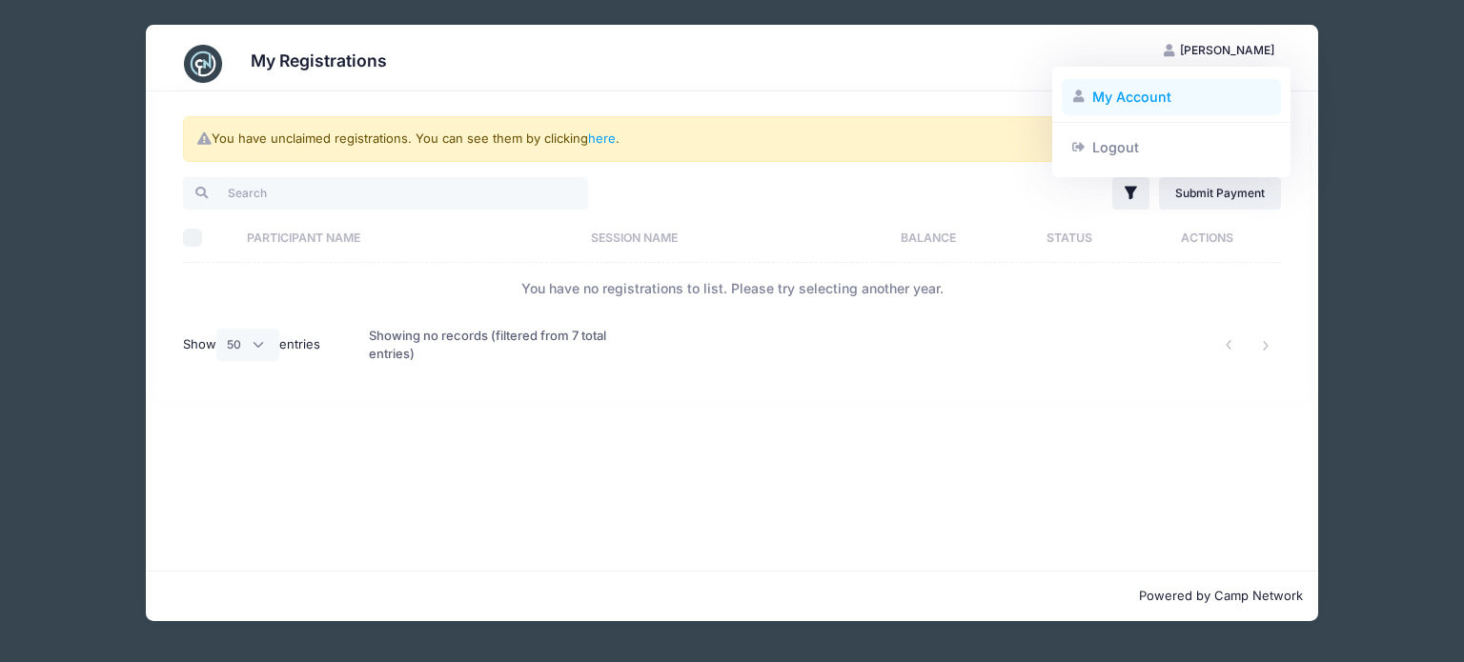
click at [1121, 96] on link "My Account" at bounding box center [1172, 97] width 220 height 36
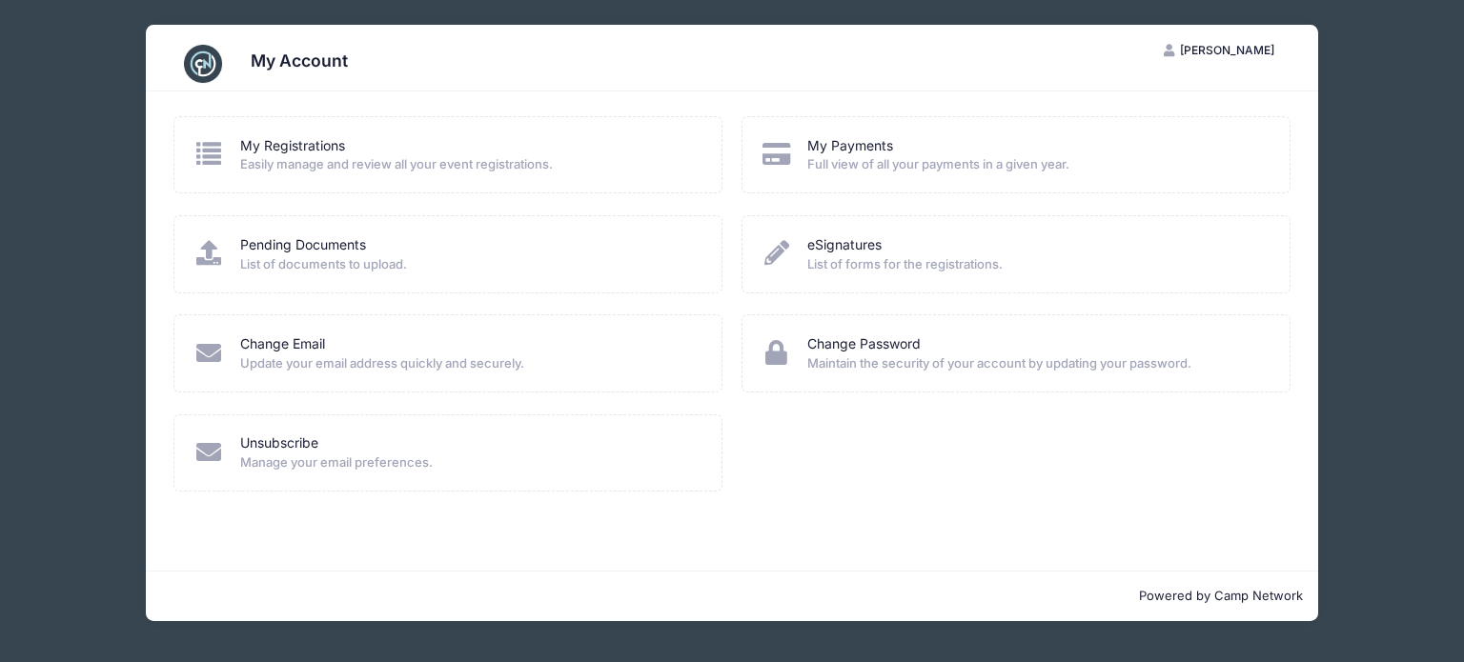
click at [440, 239] on div "Pending Documents" at bounding box center [468, 245] width 457 height 20
click at [335, 253] on link "Pending Documents" at bounding box center [303, 245] width 126 height 20
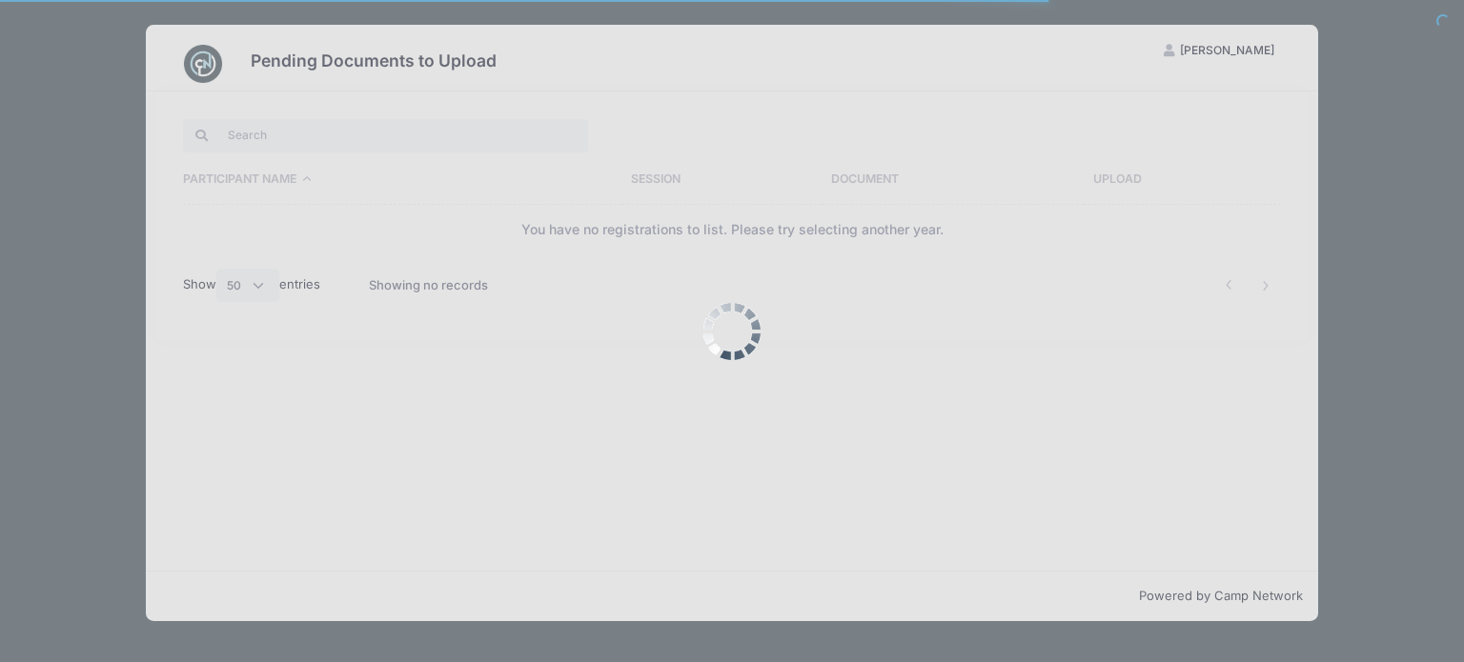
select select "50"
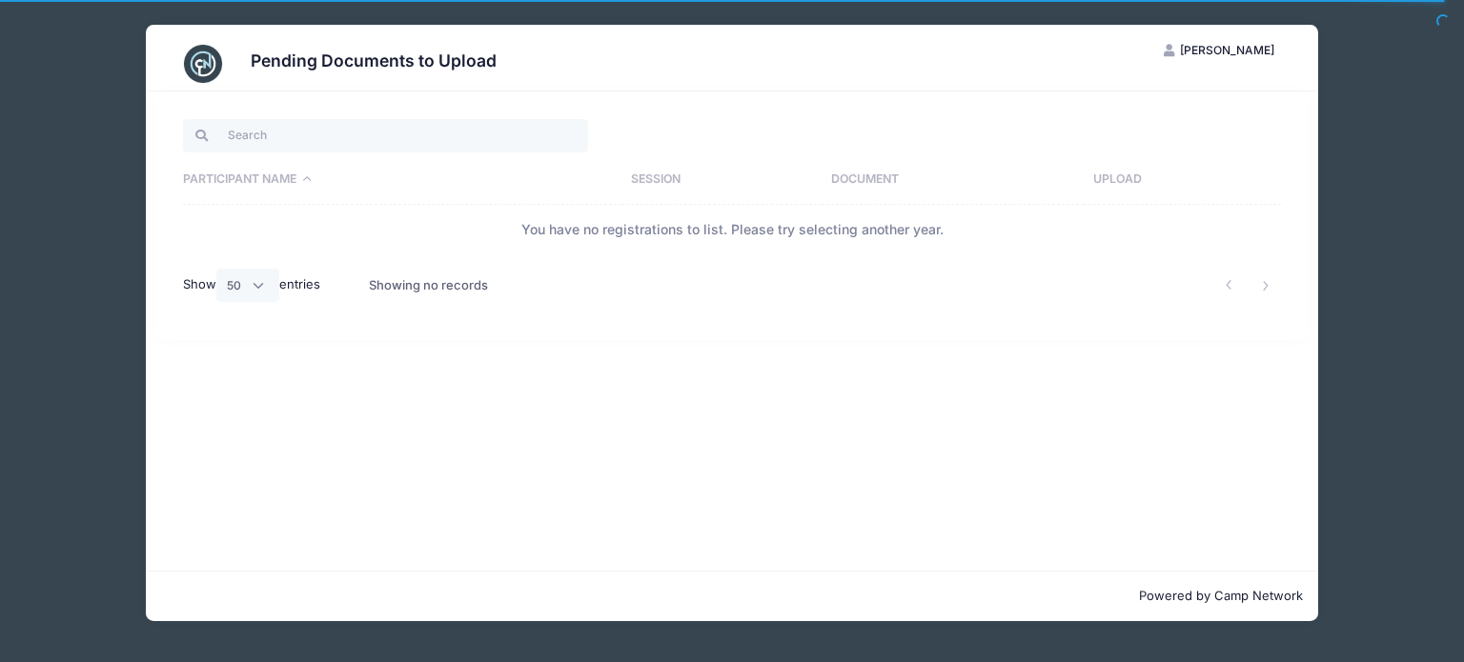
click at [120, 179] on div "Pending Documents to Upload EH Erica Holguin My Account Logout Participant Name…" at bounding box center [732, 323] width 1407 height 646
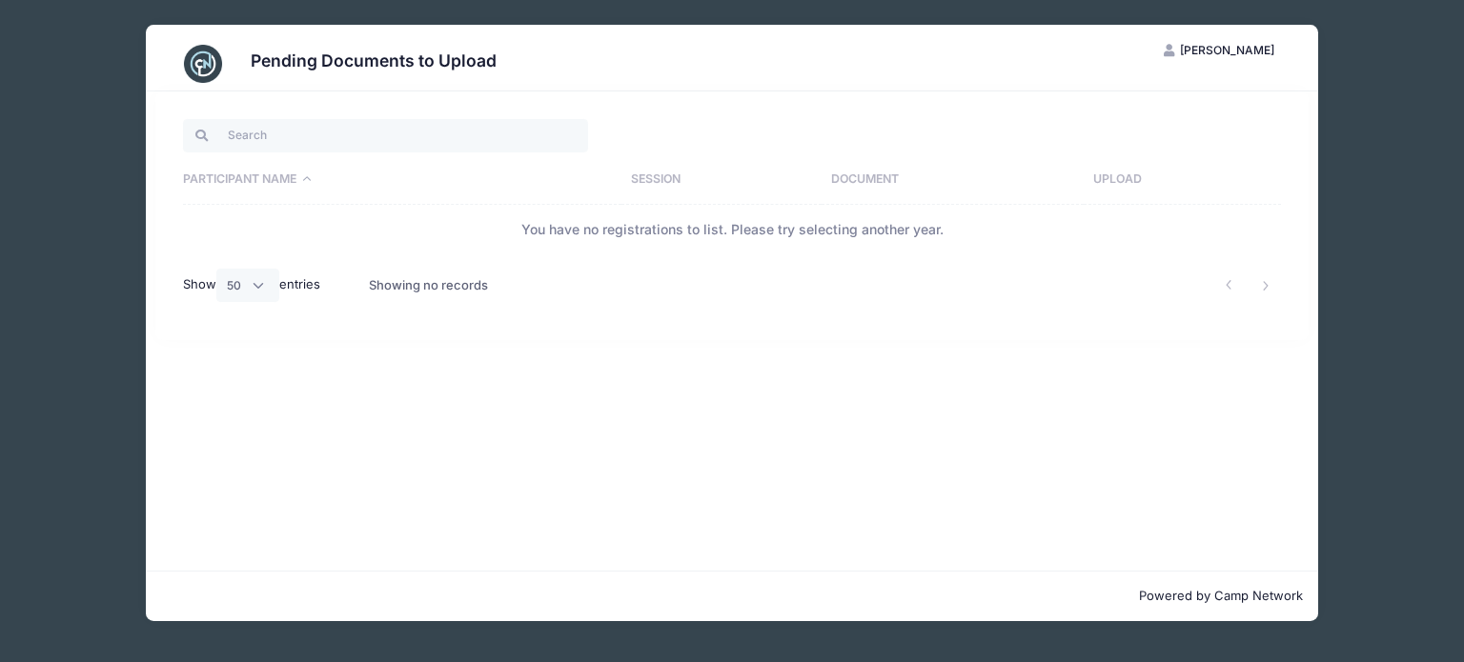
click at [235, 67] on div "Pending Documents to Upload" at bounding box center [731, 63] width 1117 height 53
drag, startPoint x: 96, startPoint y: 47, endPoint x: 118, endPoint y: 44, distance: 22.1
click at [100, 47] on div "Pending Documents to Upload EH Erica Holguin My Account Logout Participant Name…" at bounding box center [732, 323] width 1407 height 646
click at [1213, 52] on span "[PERSON_NAME]" at bounding box center [1227, 50] width 94 height 14
click at [1121, 99] on link "My Account" at bounding box center [1172, 97] width 220 height 36
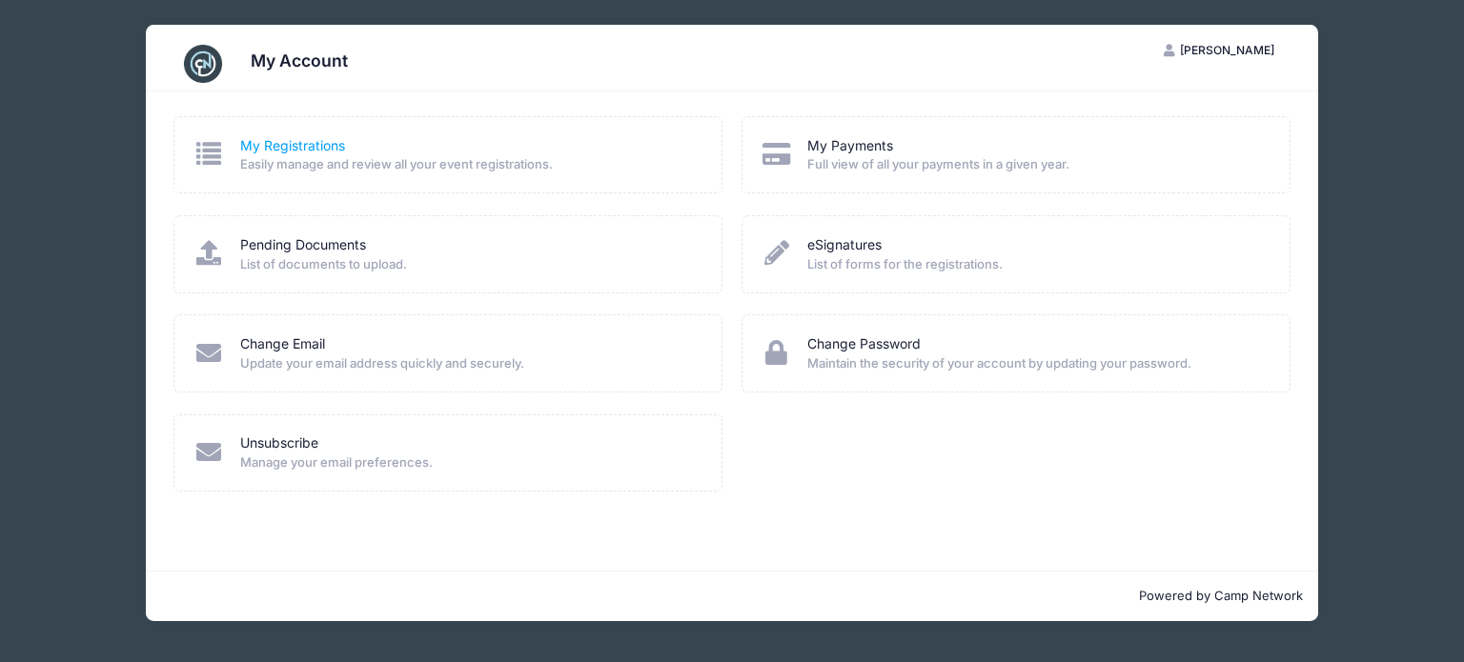
click at [282, 148] on link "My Registrations" at bounding box center [292, 146] width 105 height 20
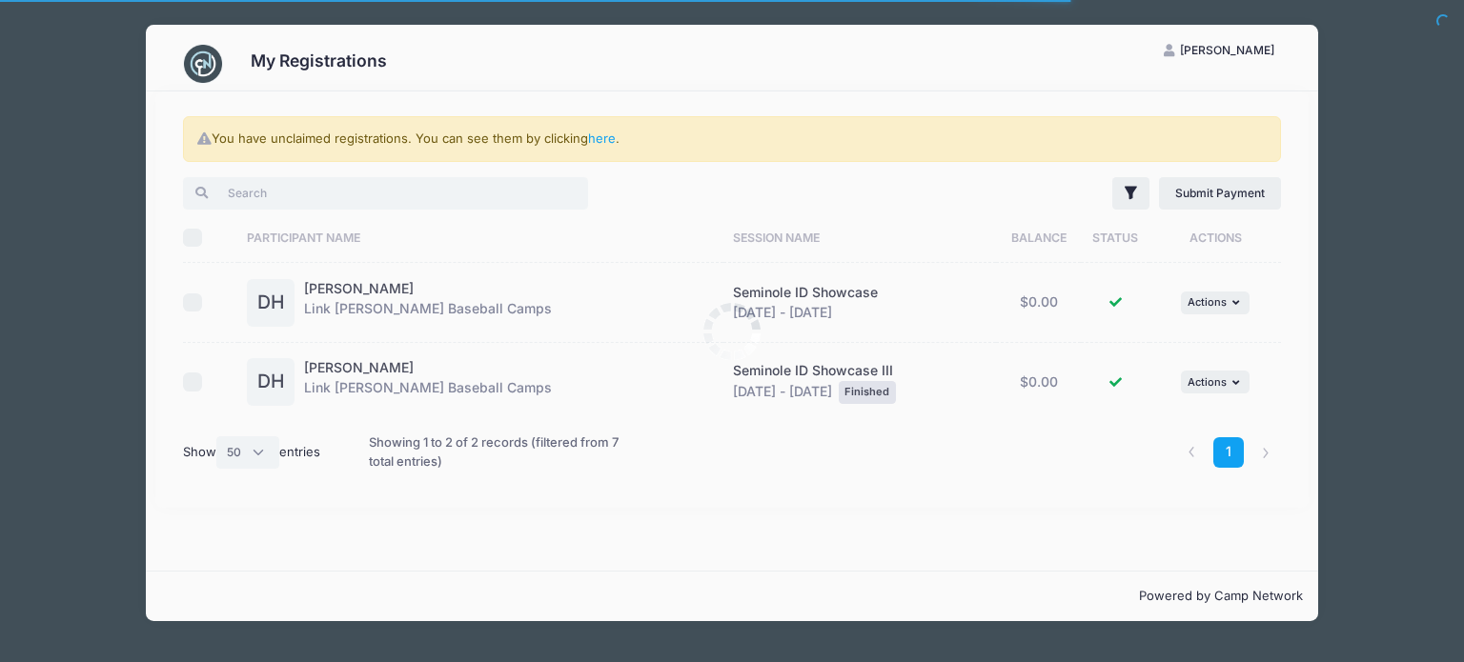
select select "50"
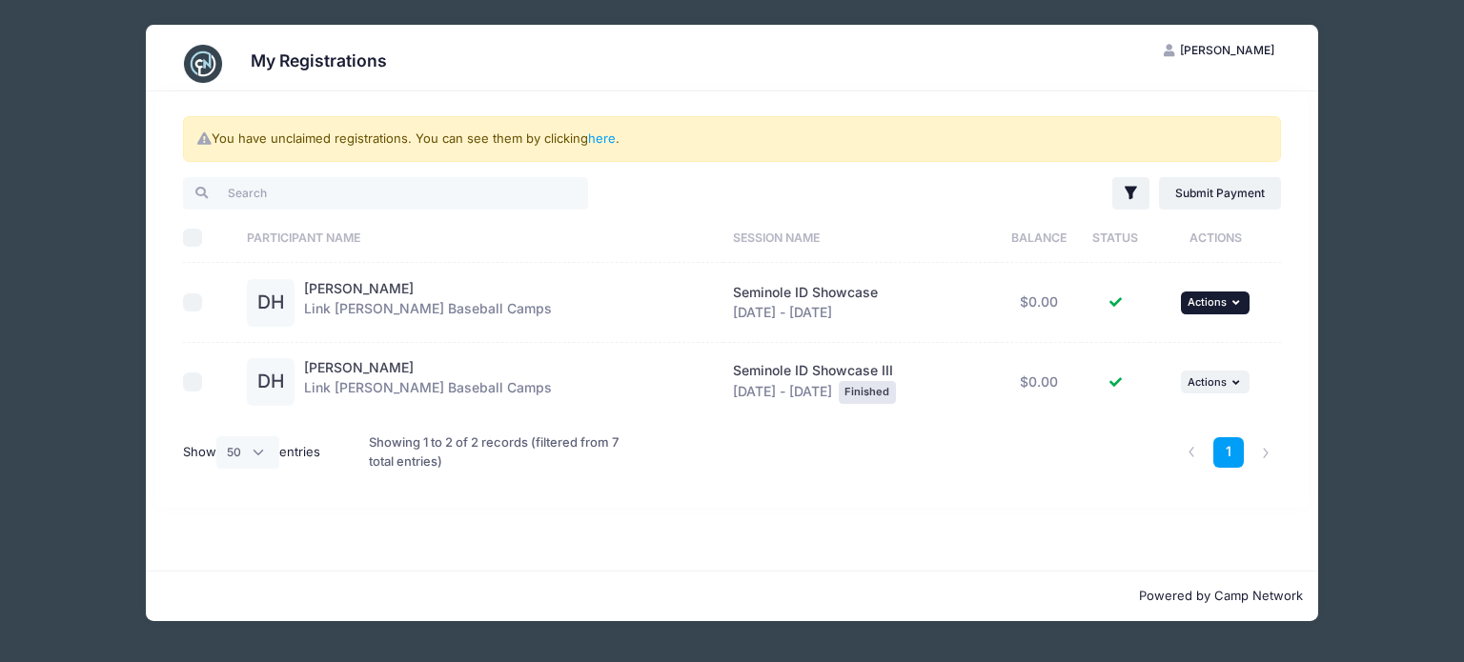
click at [1224, 300] on button "... Actions" at bounding box center [1215, 303] width 69 height 23
